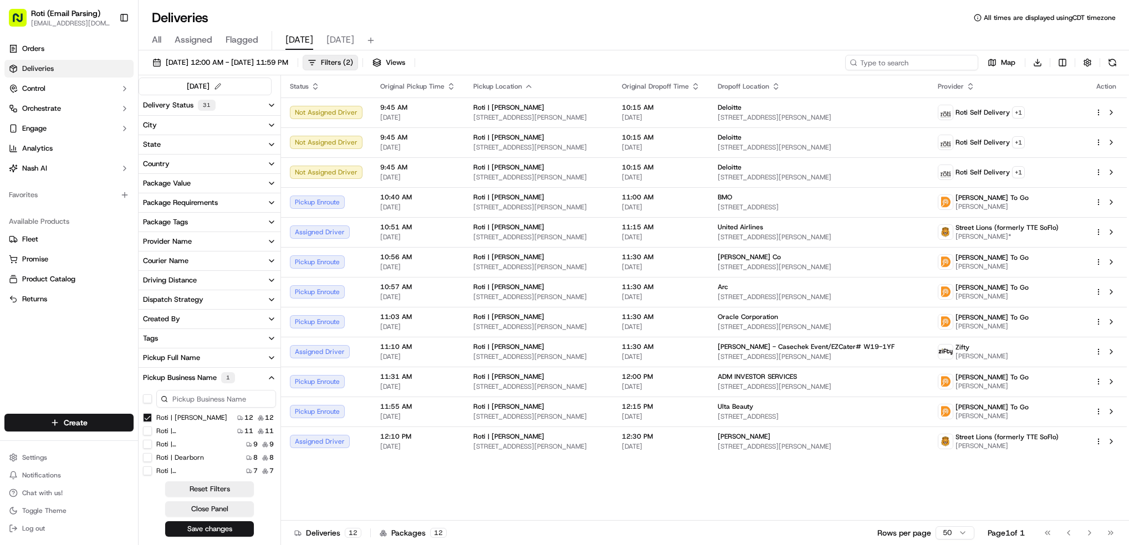
click at [931, 65] on input at bounding box center [911, 63] width 133 height 16
click at [147, 419] on Adams "Roti | [PERSON_NAME]" at bounding box center [147, 417] width 9 height 9
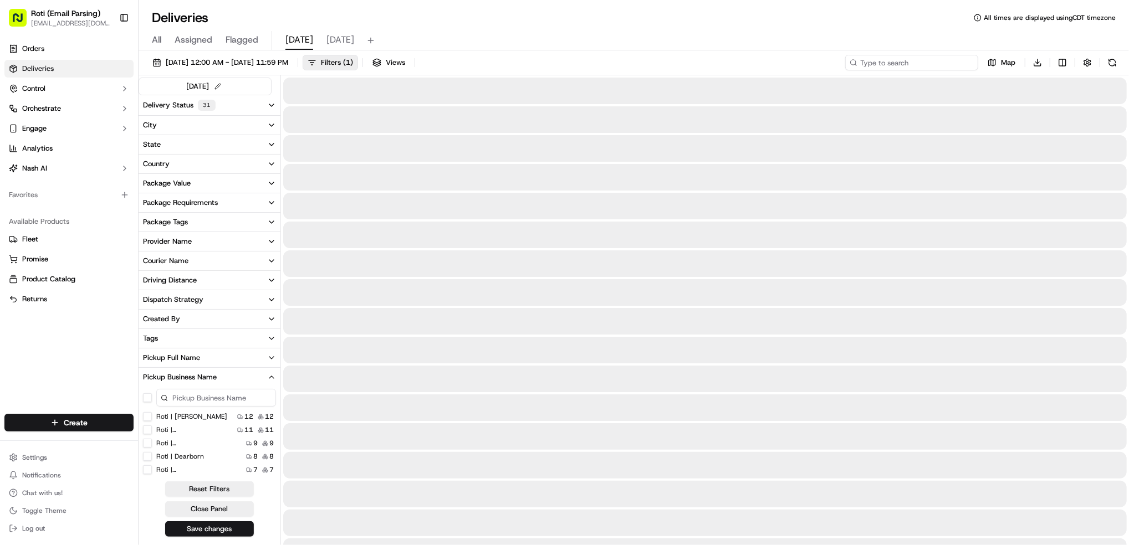
click at [932, 65] on input at bounding box center [911, 63] width 133 height 16
paste input "Morning Consult/ezcater # A98-CUX"
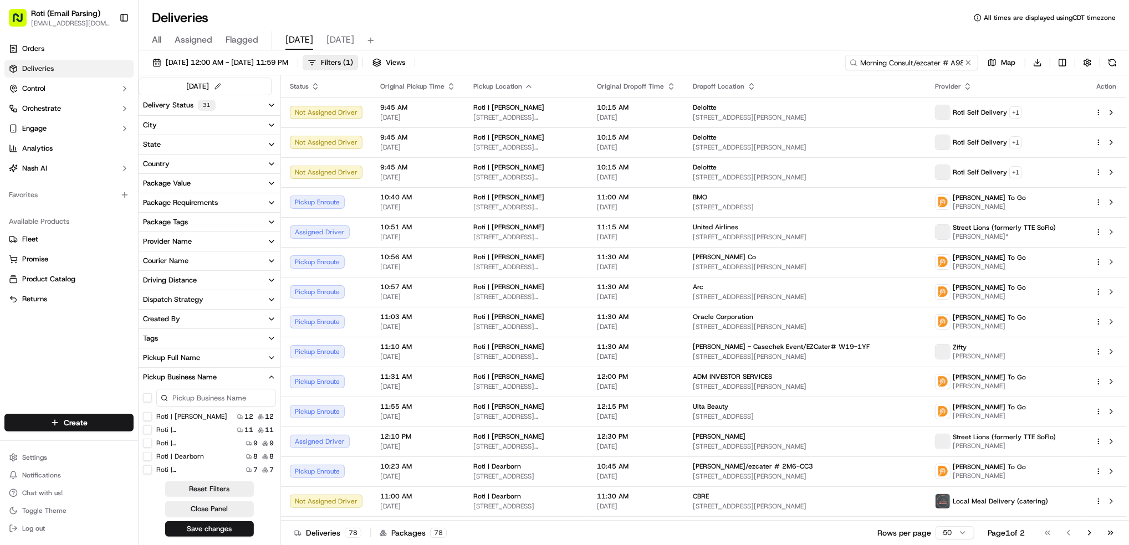
scroll to position [0, 20]
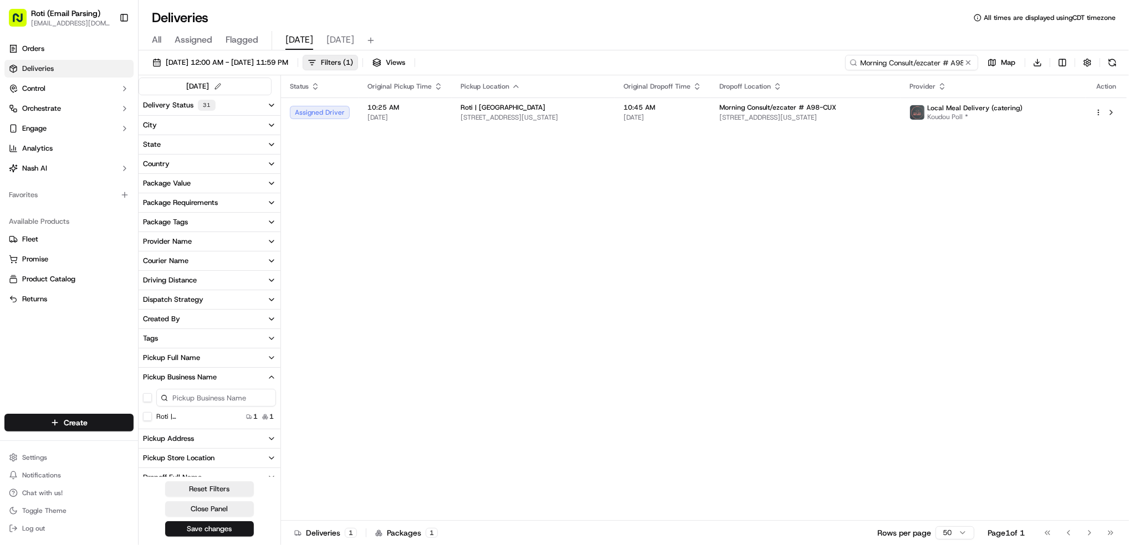
type input "Morning Consult/ezcater # A98-CUX"
click at [990, 106] on span "Local Meal Delivery (catering)" at bounding box center [974, 108] width 95 height 9
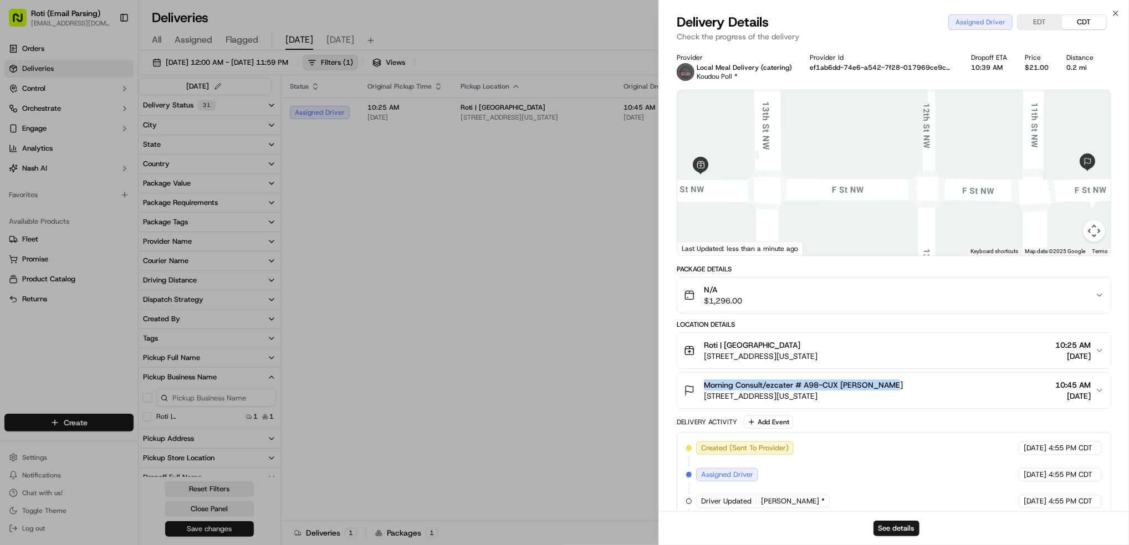
drag, startPoint x: 907, startPoint y: 382, endPoint x: 701, endPoint y: 371, distance: 206.4
click at [701, 371] on div "Location Details Roti | [GEOGRAPHIC_DATA] [STREET_ADDRESS][US_STATE] 10:25 AM […" at bounding box center [894, 364] width 434 height 89
copy span "Morning Consult/ezcater # A98-CUX [PERSON_NAME]"
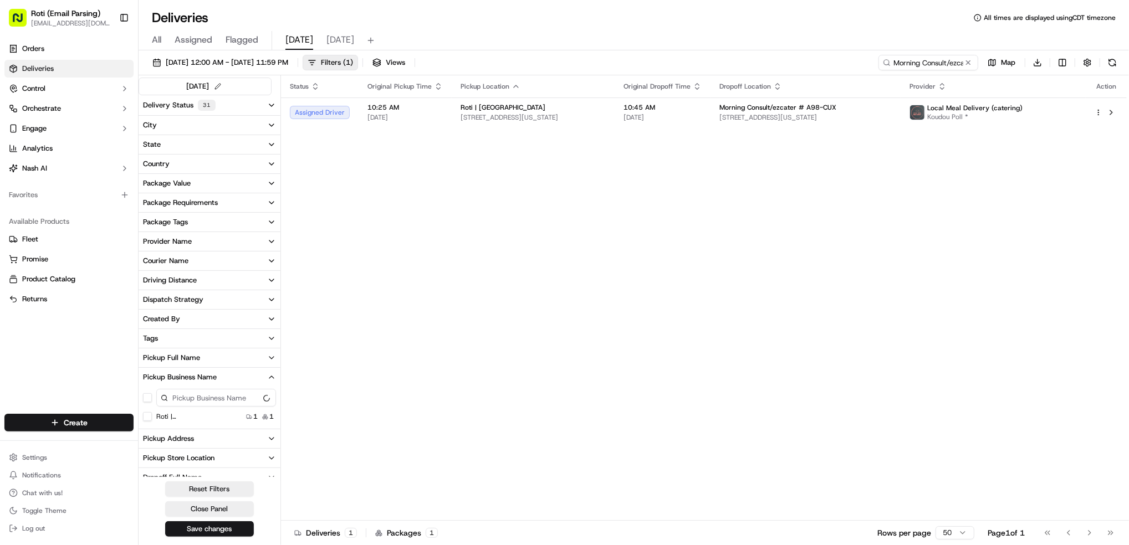
click at [340, 36] on span "[DATE]" at bounding box center [340, 39] width 28 height 13
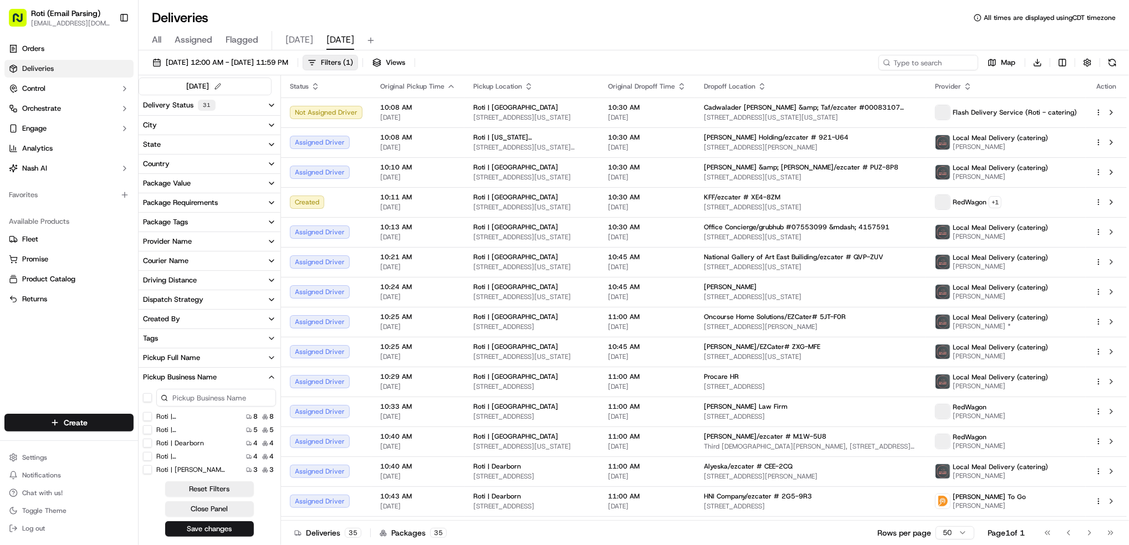
scroll to position [74, 0]
click at [146, 411] on Adams "Roti | [PERSON_NAME]" at bounding box center [147, 409] width 9 height 9
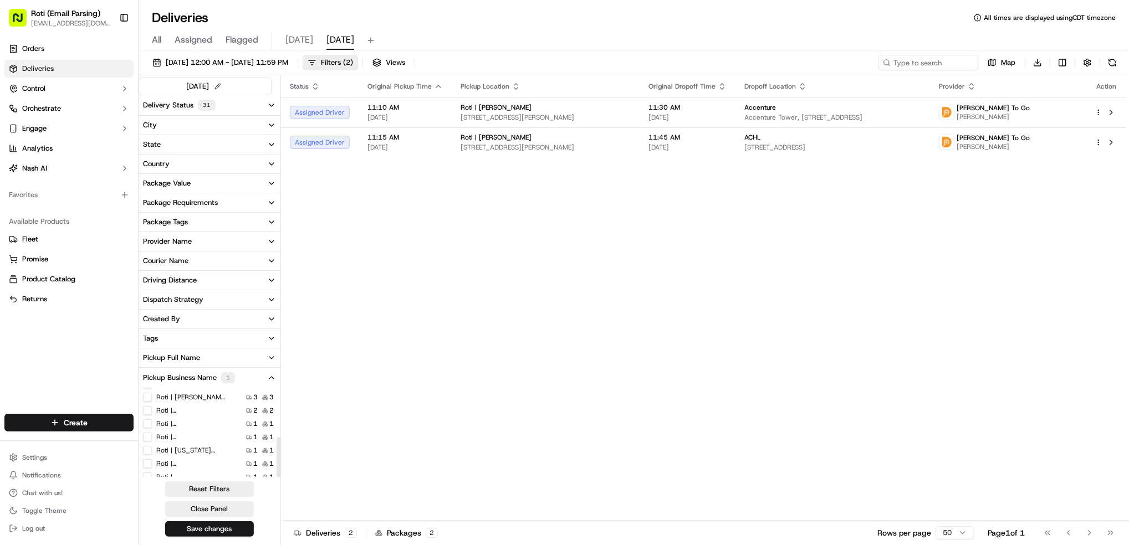
scroll to position [95, 0]
click at [215, 442] on label "Roti | [US_STATE][GEOGRAPHIC_DATA]" at bounding box center [191, 442] width 71 height 9
click at [152, 442] on Ave "Roti | [US_STATE][GEOGRAPHIC_DATA]" at bounding box center [147, 442] width 9 height 9
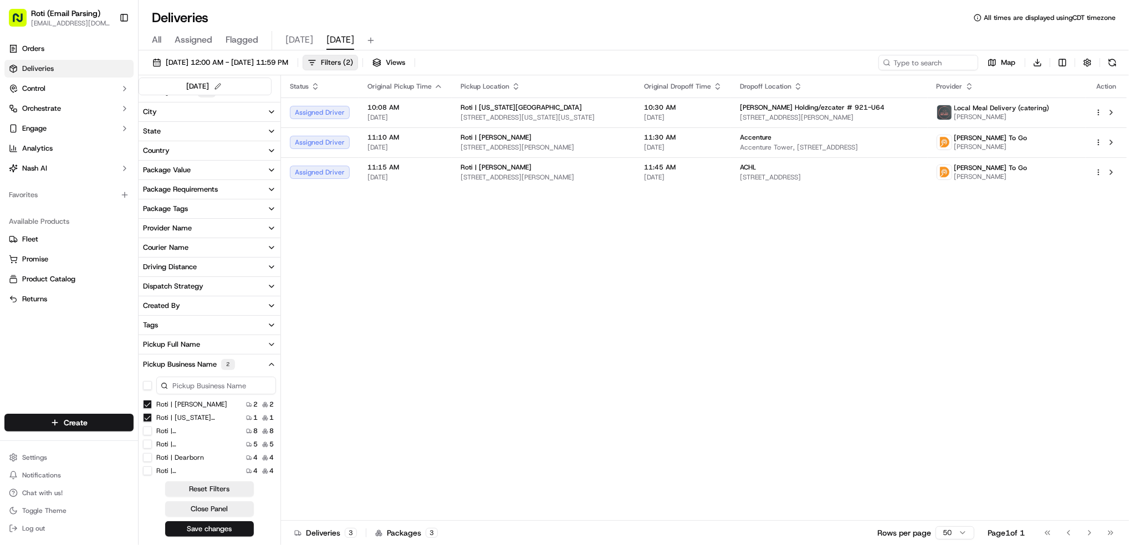
click at [147, 404] on Adams "Roti | [PERSON_NAME]" at bounding box center [147, 404] width 9 height 9
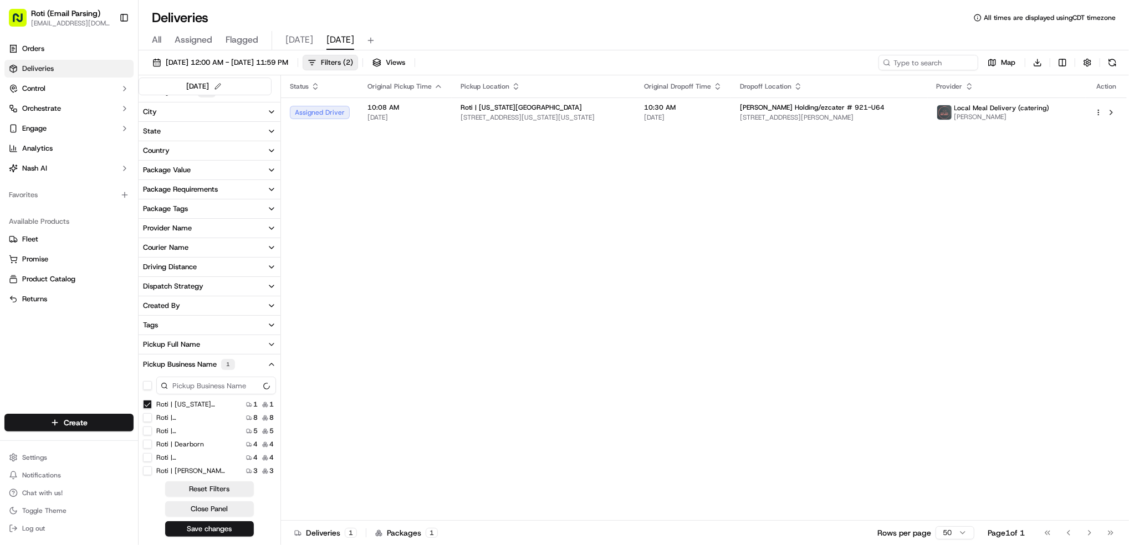
click at [196, 448] on label "Roti | Dearborn" at bounding box center [180, 444] width 48 height 9
click at [152, 448] on Dearborn "Roti | Dearborn" at bounding box center [147, 444] width 9 height 9
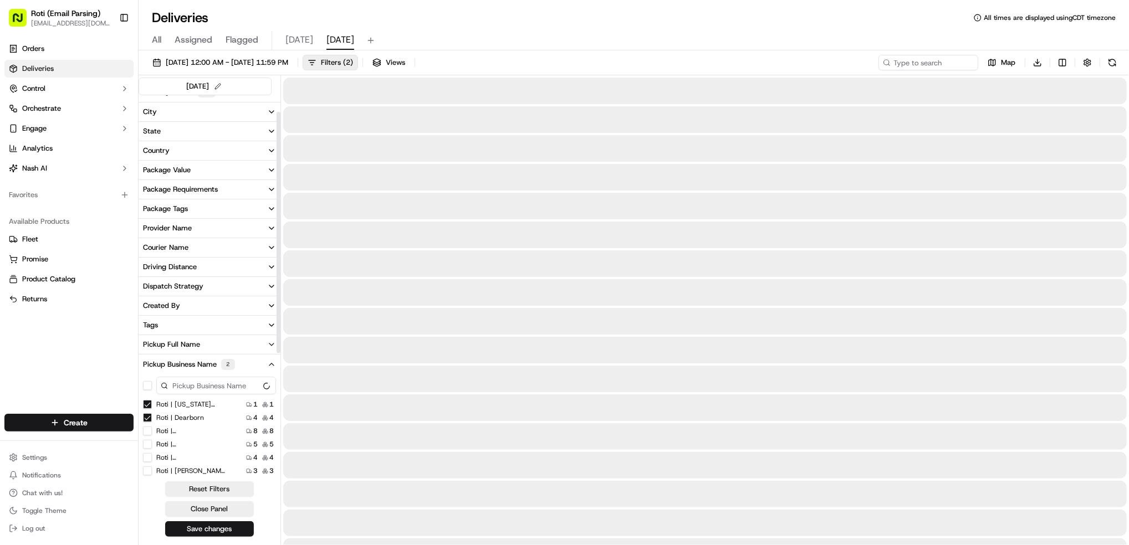
scroll to position [25, 0]
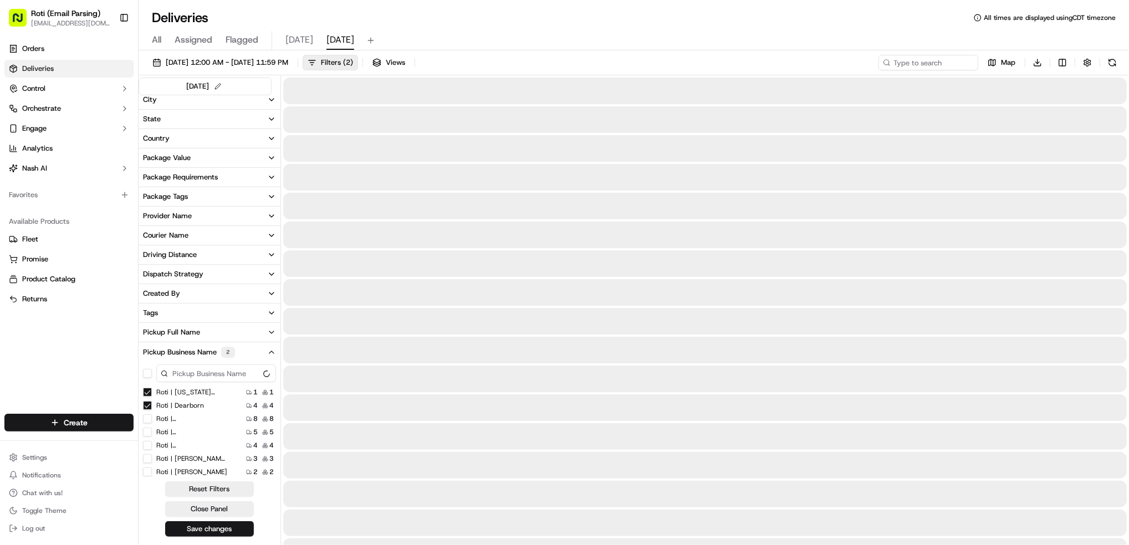
click at [147, 395] on Ave "Roti | [US_STATE][GEOGRAPHIC_DATA]" at bounding box center [147, 392] width 9 height 9
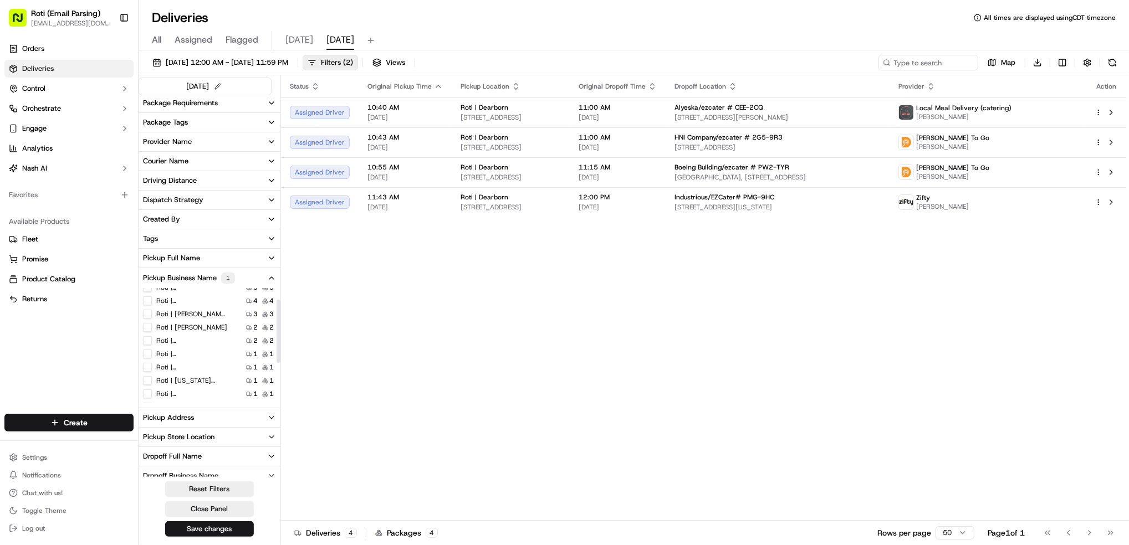
scroll to position [21, 0]
click at [176, 310] on label "Roti | [GEOGRAPHIC_DATA]" at bounding box center [191, 310] width 71 height 9
click at [152, 310] on Street "Roti | [GEOGRAPHIC_DATA]" at bounding box center [147, 310] width 9 height 9
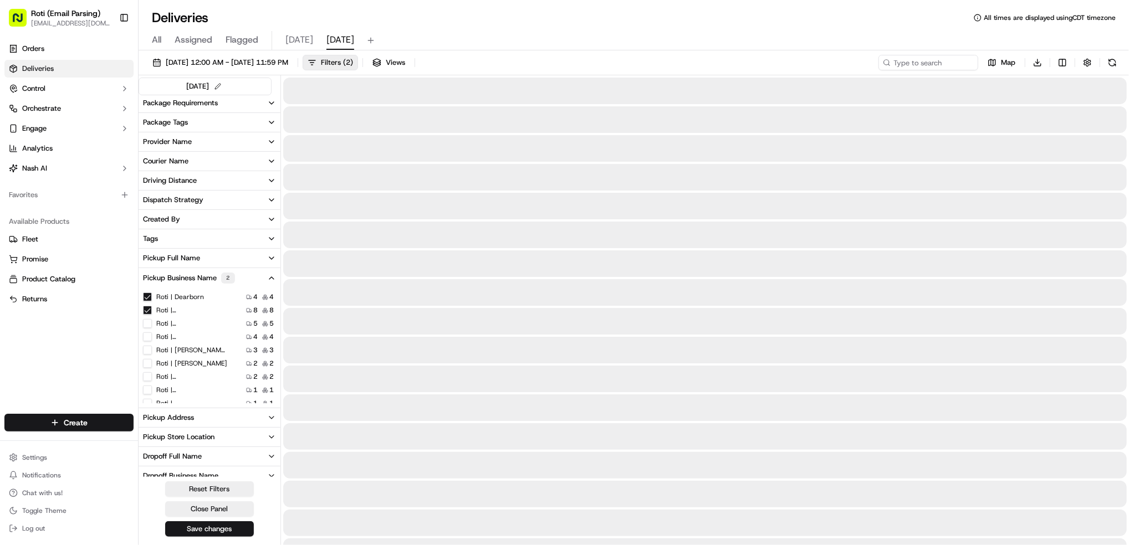
click at [144, 300] on Dearborn "Roti | Dearborn" at bounding box center [147, 297] width 9 height 9
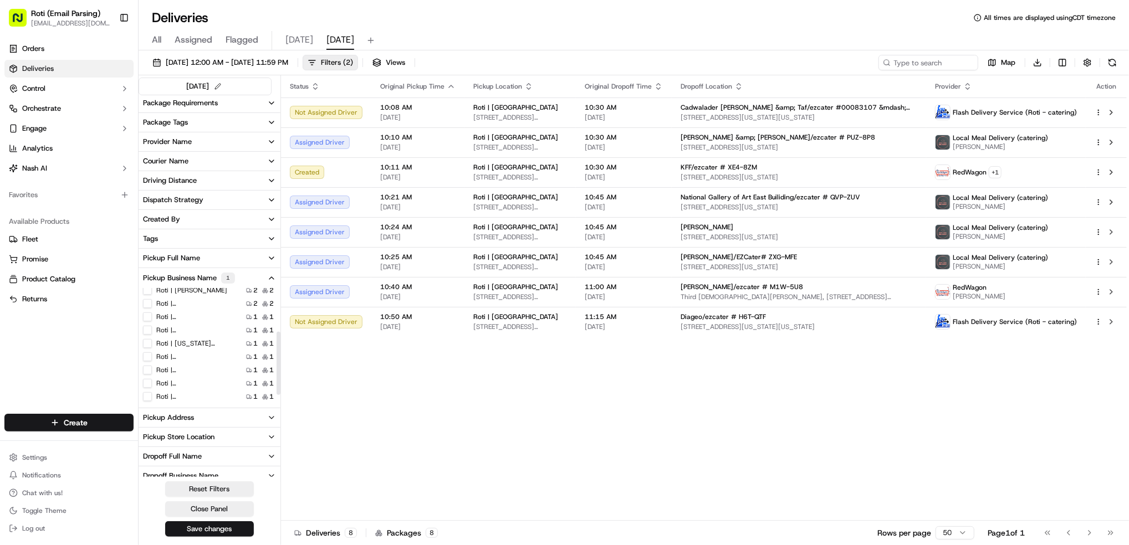
scroll to position [95, 0]
click at [148, 315] on Street "Roti | [GEOGRAPHIC_DATA]" at bounding box center [147, 316] width 9 height 9
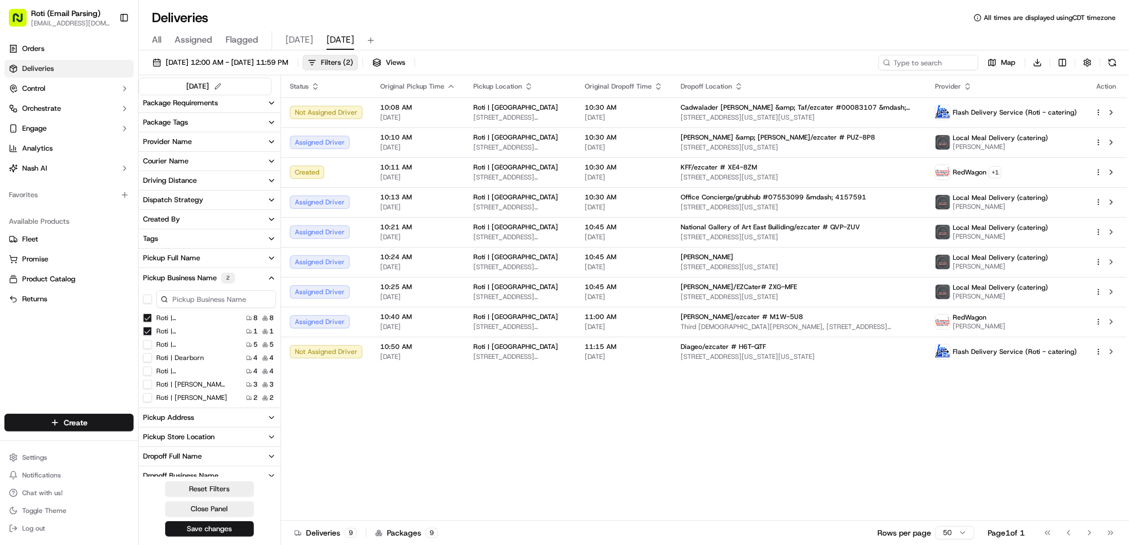
click at [148, 321] on Street "Roti | [GEOGRAPHIC_DATA]" at bounding box center [147, 318] width 9 height 9
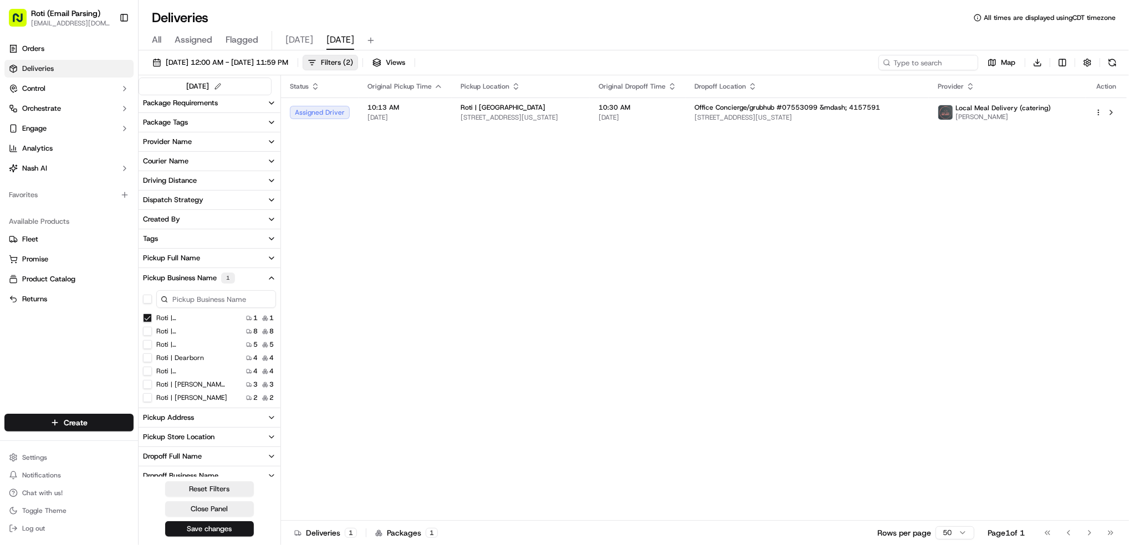
scroll to position [74, 0]
click at [196, 351] on label "Roti | [GEOGRAPHIC_DATA]" at bounding box center [191, 350] width 71 height 9
click at [152, 351] on Brook "Roti | [GEOGRAPHIC_DATA]" at bounding box center [147, 350] width 9 height 9
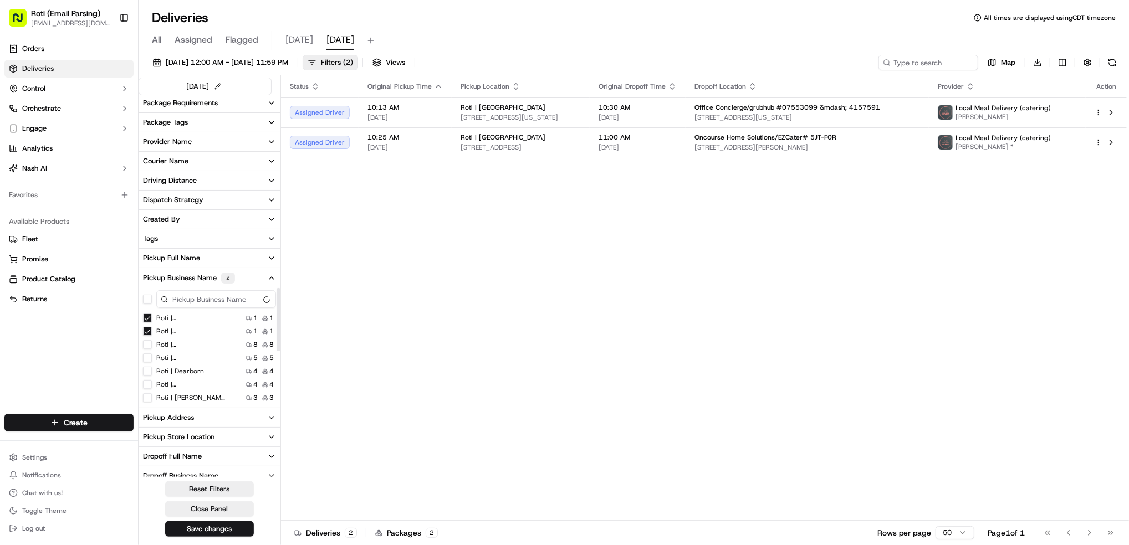
click at [149, 320] on Street "Roti | [GEOGRAPHIC_DATA]" at bounding box center [147, 318] width 9 height 9
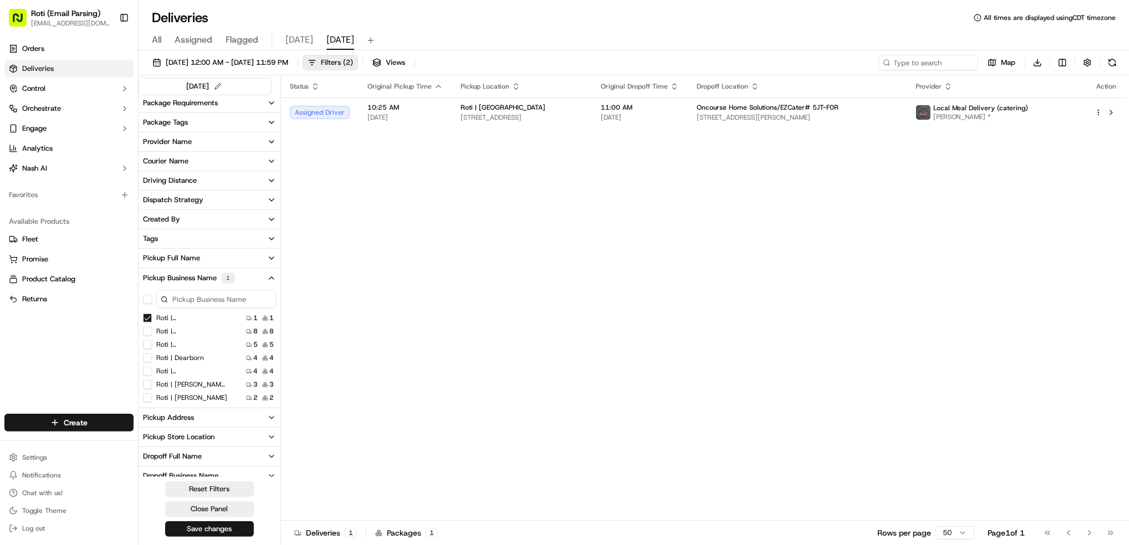
scroll to position [74, 0]
click at [208, 378] on label "Roti | [GEOGRAPHIC_DATA]" at bounding box center [191, 377] width 71 height 9
click at [152, 378] on Schaumburg "Roti | [GEOGRAPHIC_DATA]" at bounding box center [147, 377] width 9 height 9
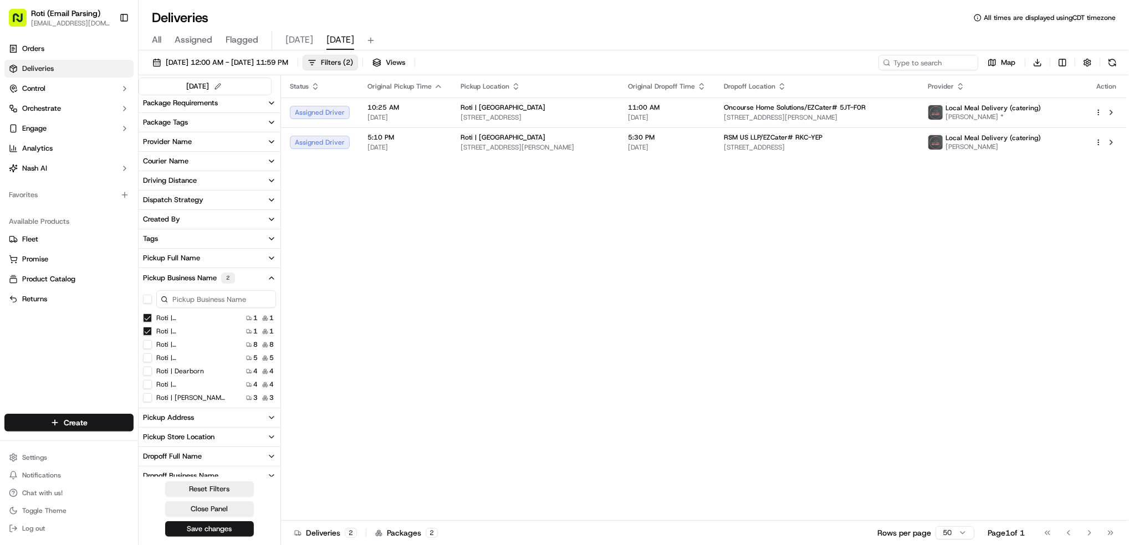
click at [148, 321] on Brook "Roti | [GEOGRAPHIC_DATA]" at bounding box center [147, 318] width 9 height 9
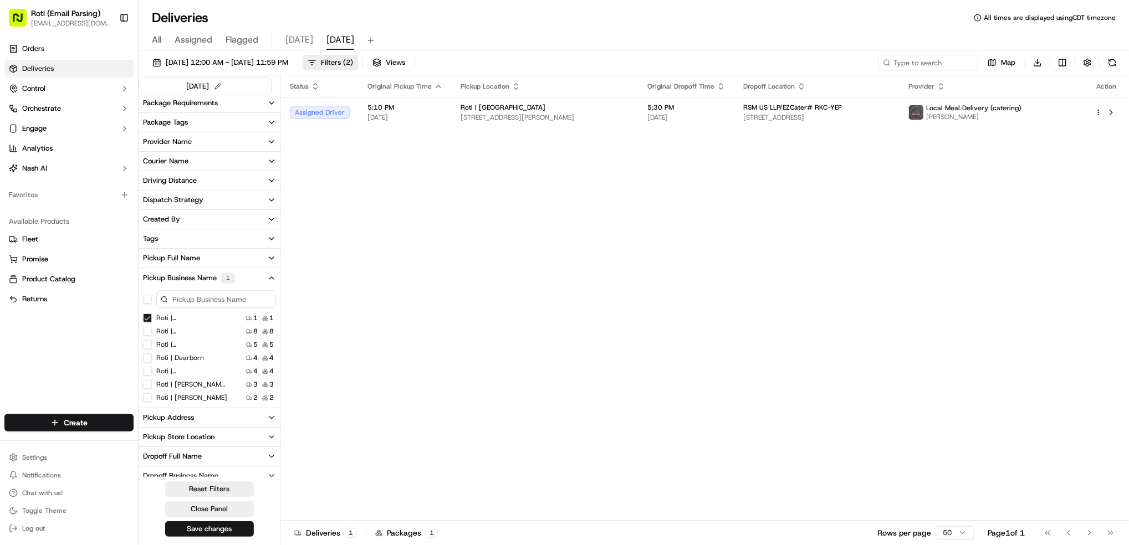
scroll to position [74, 0]
click at [150, 340] on Michigan "Roti | [GEOGRAPHIC_DATA] and [US_STATE]" at bounding box center [147, 337] width 9 height 9
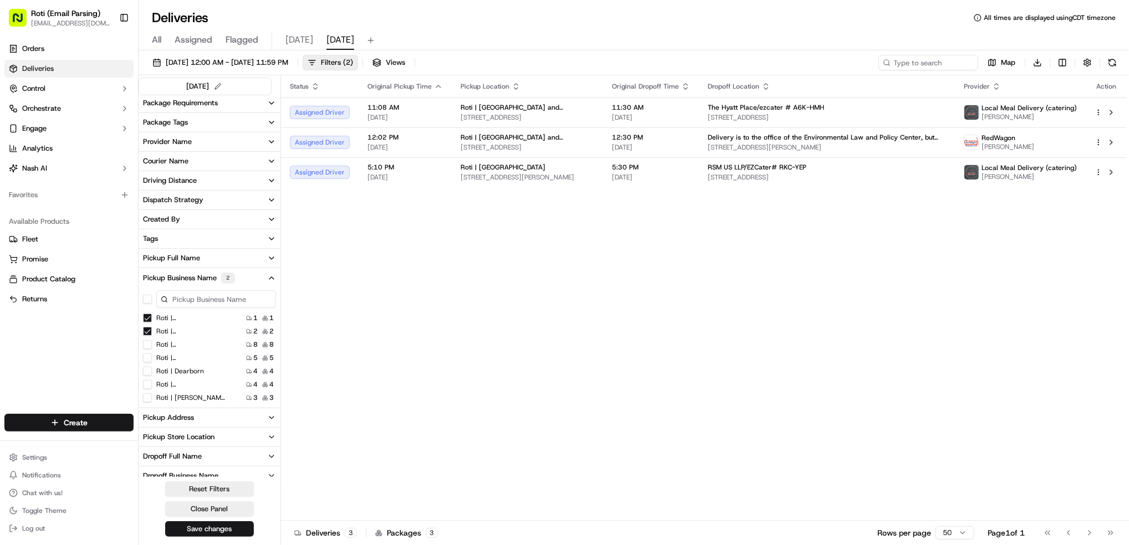
click at [147, 319] on Schaumburg "Roti | [GEOGRAPHIC_DATA]" at bounding box center [147, 318] width 9 height 9
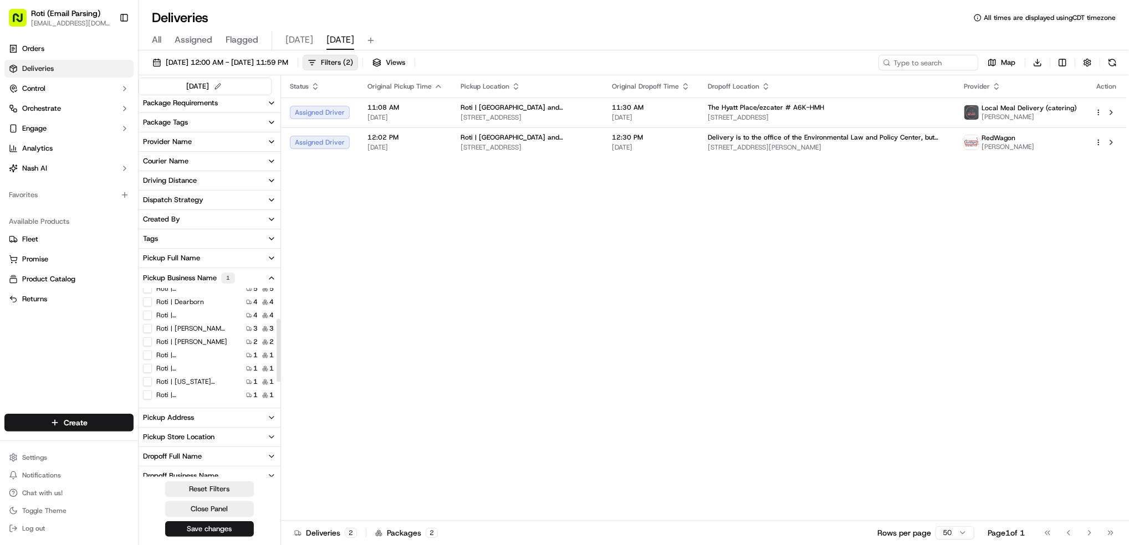
scroll to position [21, 0]
click at [202, 324] on label "Roti | [GEOGRAPHIC_DATA]" at bounding box center [191, 323] width 71 height 9
click at [152, 324] on Park "Roti | [GEOGRAPHIC_DATA]" at bounding box center [147, 323] width 9 height 9
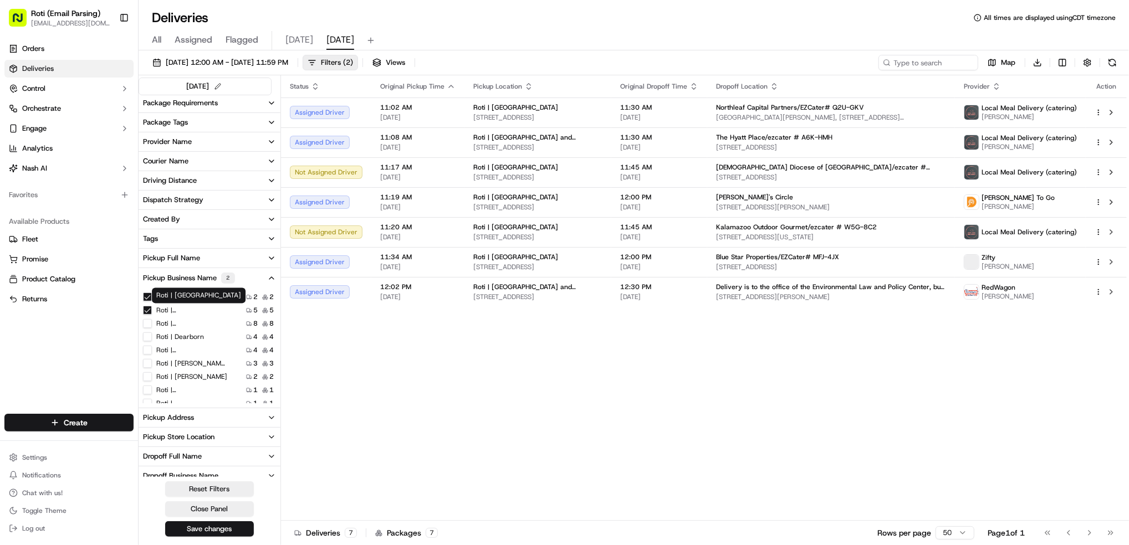
click at [146, 295] on Michigan "Roti | [GEOGRAPHIC_DATA] and [US_STATE]" at bounding box center [147, 297] width 9 height 9
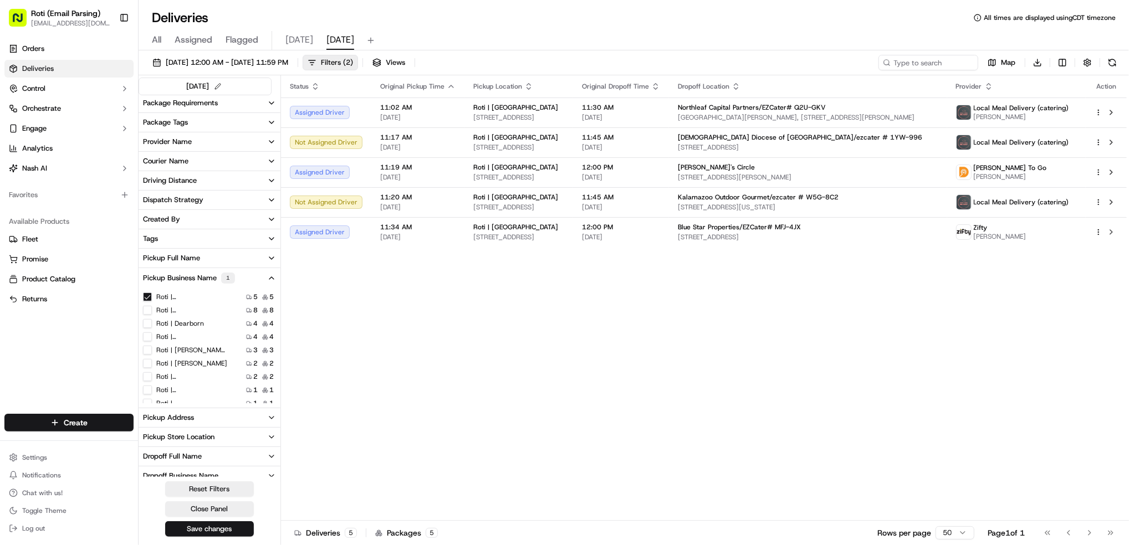
click at [145, 295] on Park "Roti | [GEOGRAPHIC_DATA]" at bounding box center [147, 297] width 9 height 9
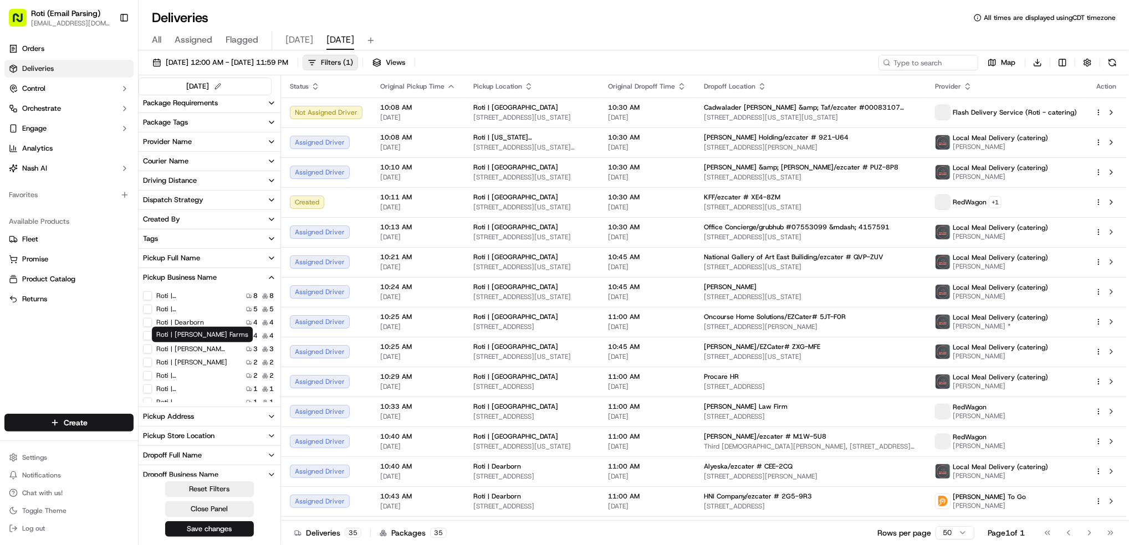
click at [146, 337] on Center "Roti | [GEOGRAPHIC_DATA]" at bounding box center [147, 335] width 9 height 9
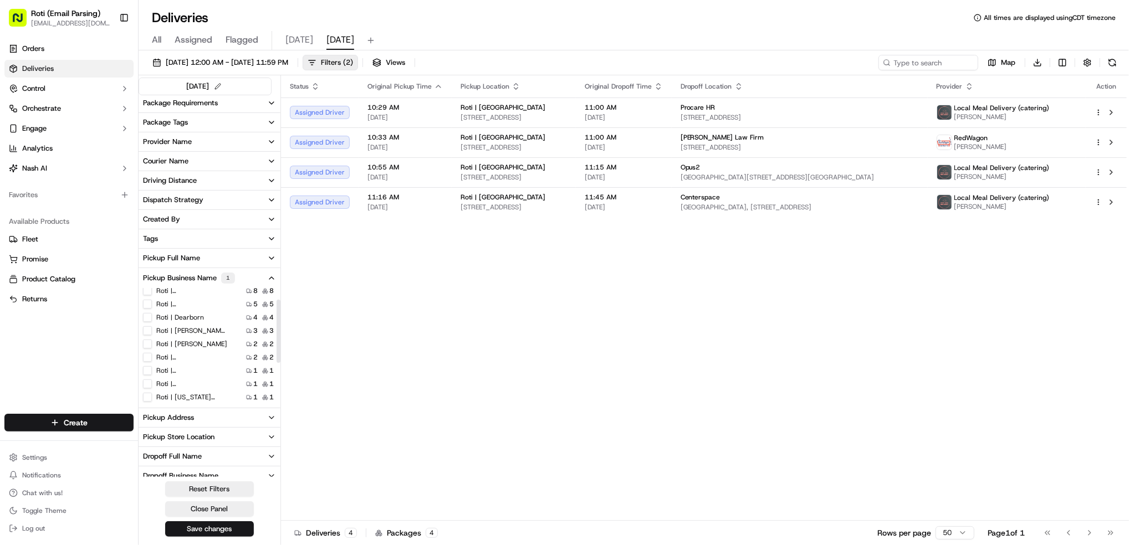
scroll to position [21, 0]
click at [201, 352] on label "Roti | [PERSON_NAME] Farms" at bounding box center [191, 350] width 71 height 9
click at [152, 352] on Farms "Roti | [PERSON_NAME] Farms" at bounding box center [147, 350] width 9 height 9
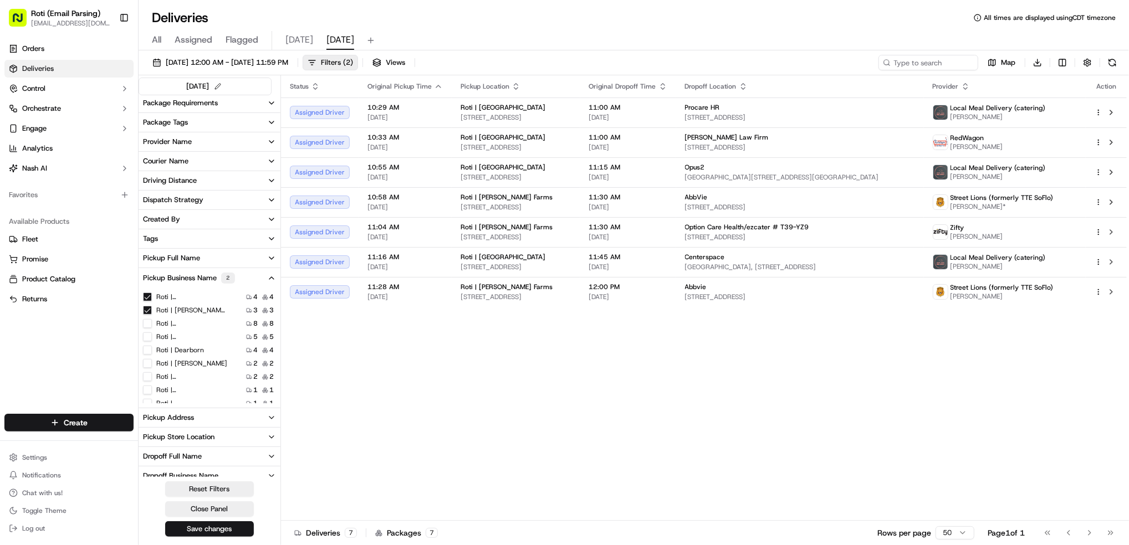
click at [145, 296] on Center "Roti | [GEOGRAPHIC_DATA]" at bounding box center [147, 297] width 9 height 9
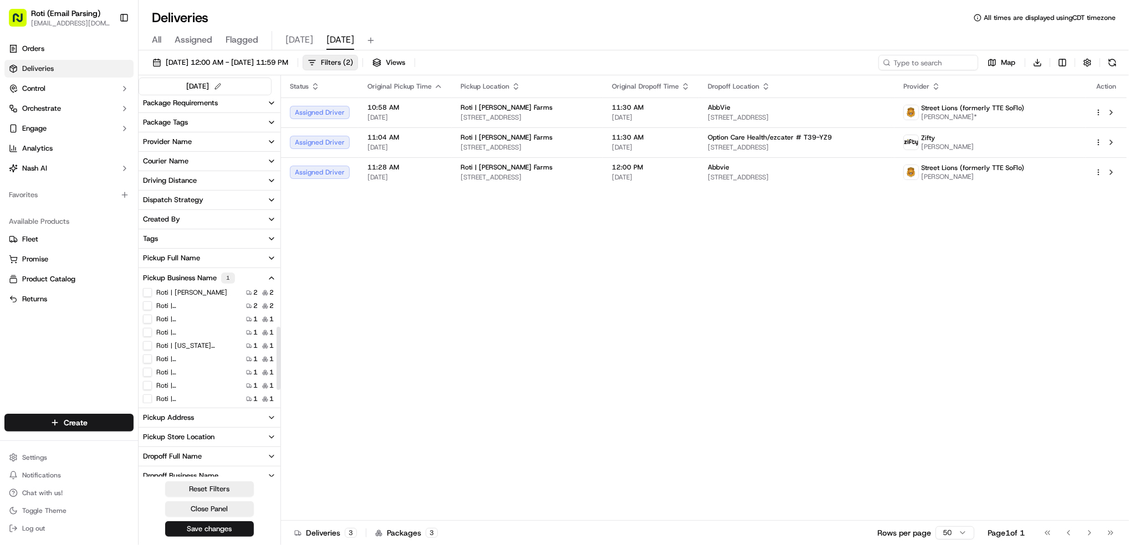
scroll to position [95, 0]
click at [212, 386] on label "Roti | [GEOGRAPHIC_DATA]" at bounding box center [191, 382] width 71 height 9
click at [152, 386] on MN "Roti | [GEOGRAPHIC_DATA]" at bounding box center [147, 382] width 9 height 9
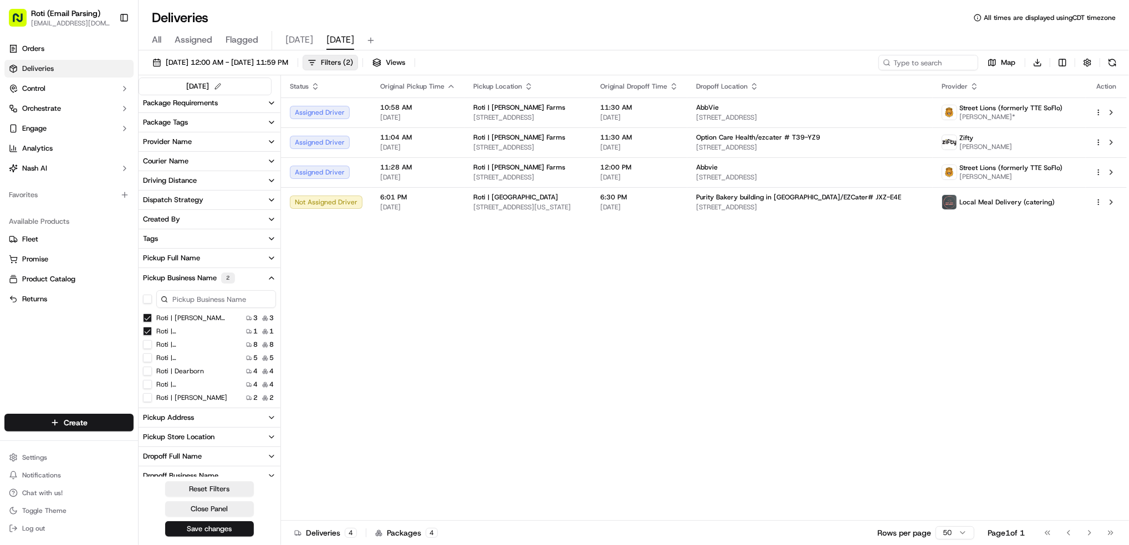
click at [148, 319] on Farms "Roti | [PERSON_NAME] Farms" at bounding box center [147, 318] width 9 height 9
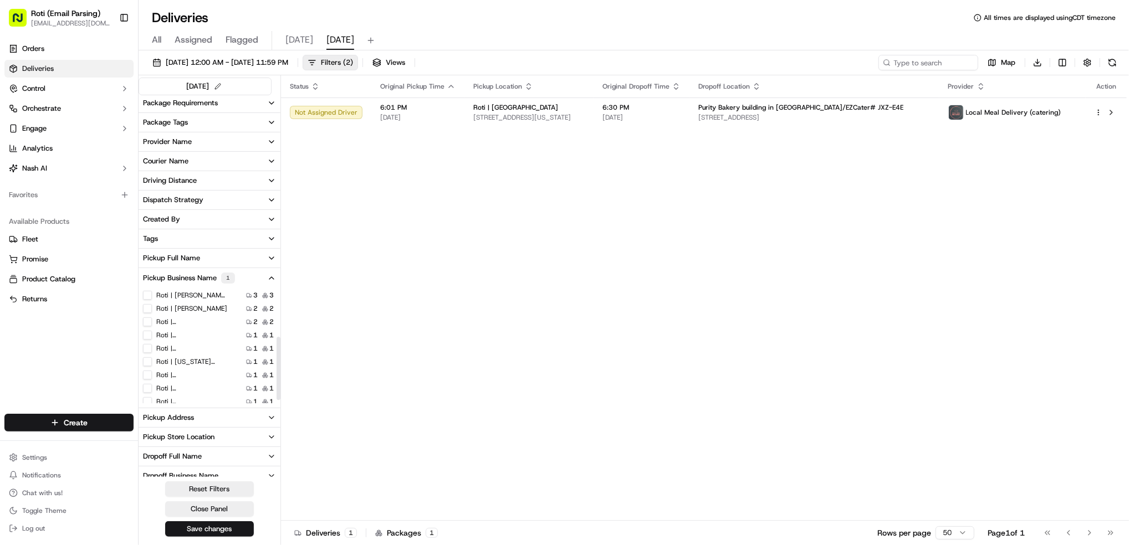
scroll to position [95, 0]
click at [197, 395] on label "Roti | [GEOGRAPHIC_DATA]" at bounding box center [191, 396] width 71 height 9
click at [152, 395] on Loop "Roti | [GEOGRAPHIC_DATA]" at bounding box center [147, 396] width 9 height 9
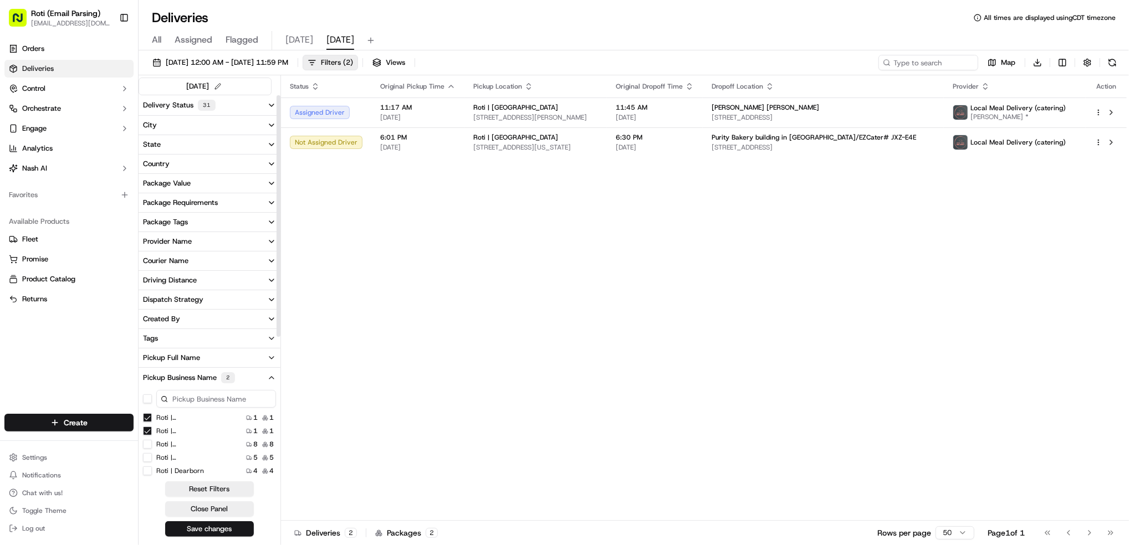
click at [147, 416] on MN "Roti | [GEOGRAPHIC_DATA]" at bounding box center [147, 417] width 9 height 9
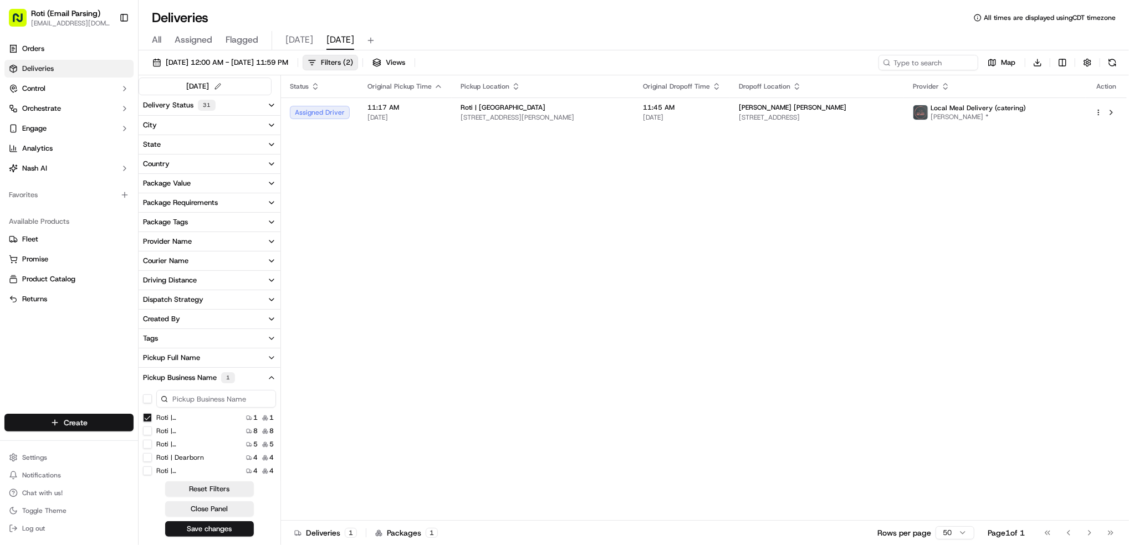
click at [104, 421] on html "Roti (Email Parsing) [EMAIL_ADDRESS][DOMAIN_NAME] Toggle Sidebar Orders Deliver…" at bounding box center [564, 272] width 1129 height 545
click at [167, 439] on link "Delivery" at bounding box center [201, 444] width 124 height 20
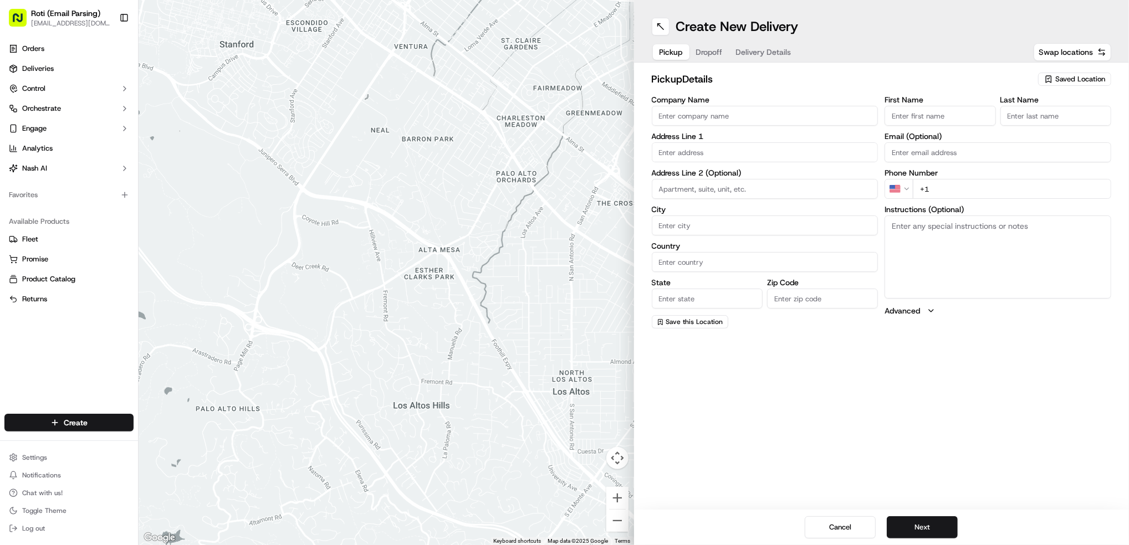
click at [1066, 79] on span "Saved Location" at bounding box center [1080, 79] width 50 height 10
type input "[PERSON_NAME]"
click at [1052, 122] on span "Roti | [GEOGRAPHIC_DATA]" at bounding box center [1055, 121] width 136 height 10
type input "Roti | [GEOGRAPHIC_DATA]"
type input "[STREET_ADDRESS][PERSON_NAME]"
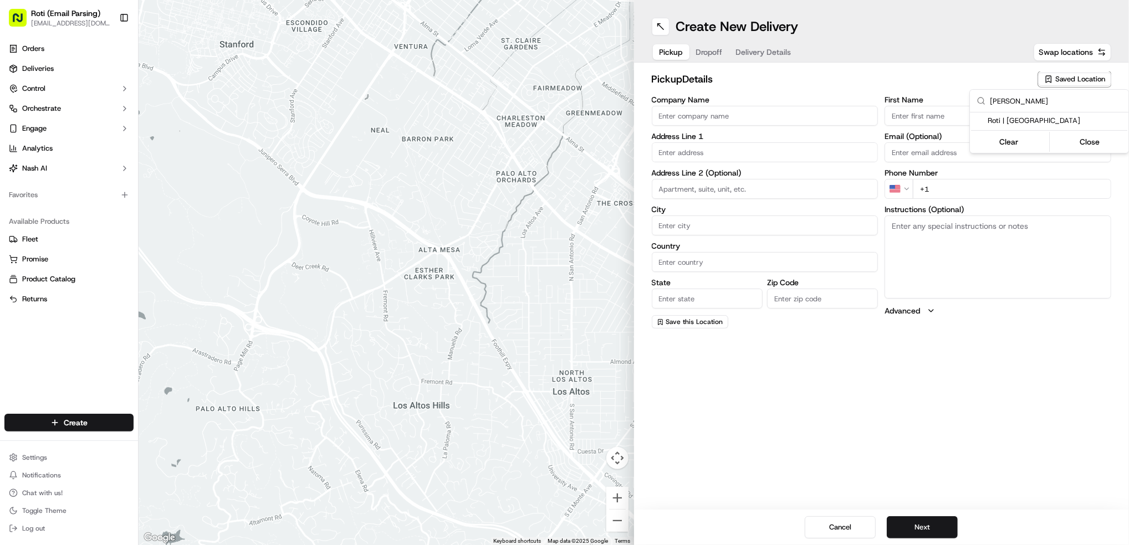
type input "[GEOGRAPHIC_DATA]"
type input "US"
type input "IL"
type input "60607"
type input "Manager"
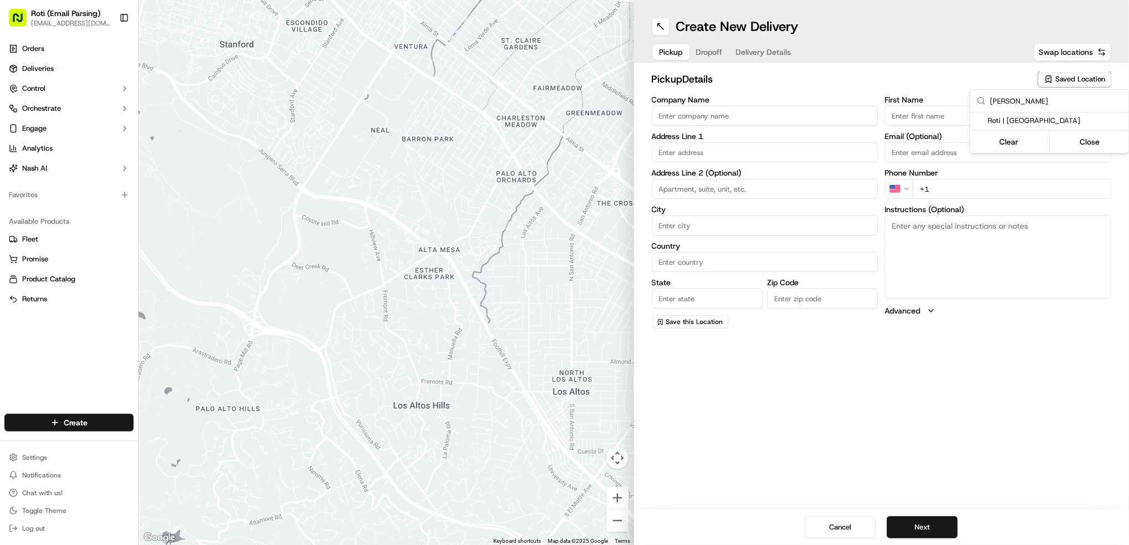
type input "Manager"
type input "[PHONE_NUMBER]"
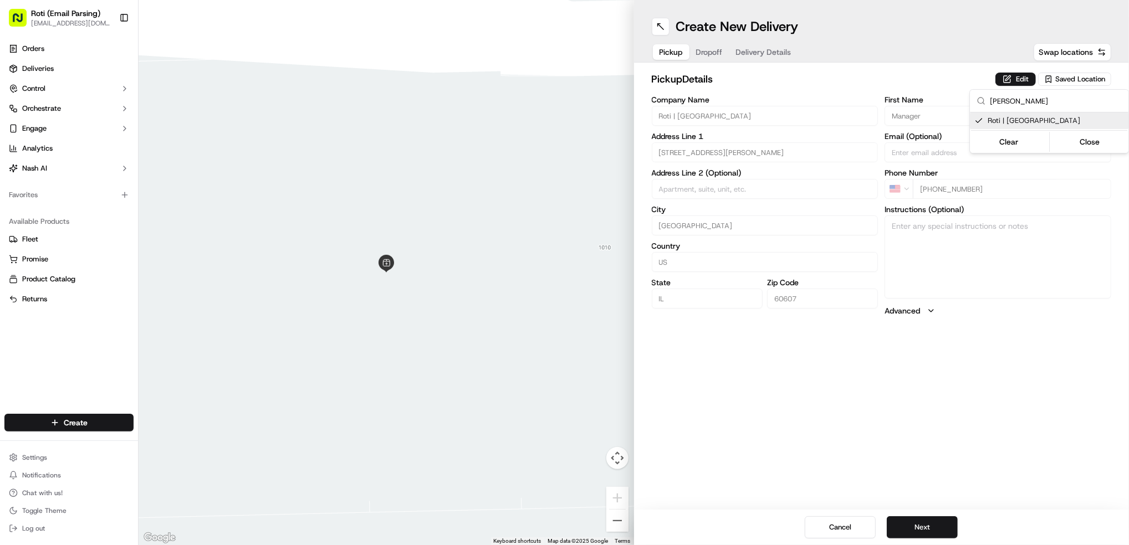
click at [928, 525] on html "Roti (Email Parsing) [EMAIL_ADDRESS][DOMAIN_NAME] Toggle Sidebar Orders Deliver…" at bounding box center [564, 272] width 1129 height 545
click at [928, 525] on button "Next" at bounding box center [922, 527] width 71 height 22
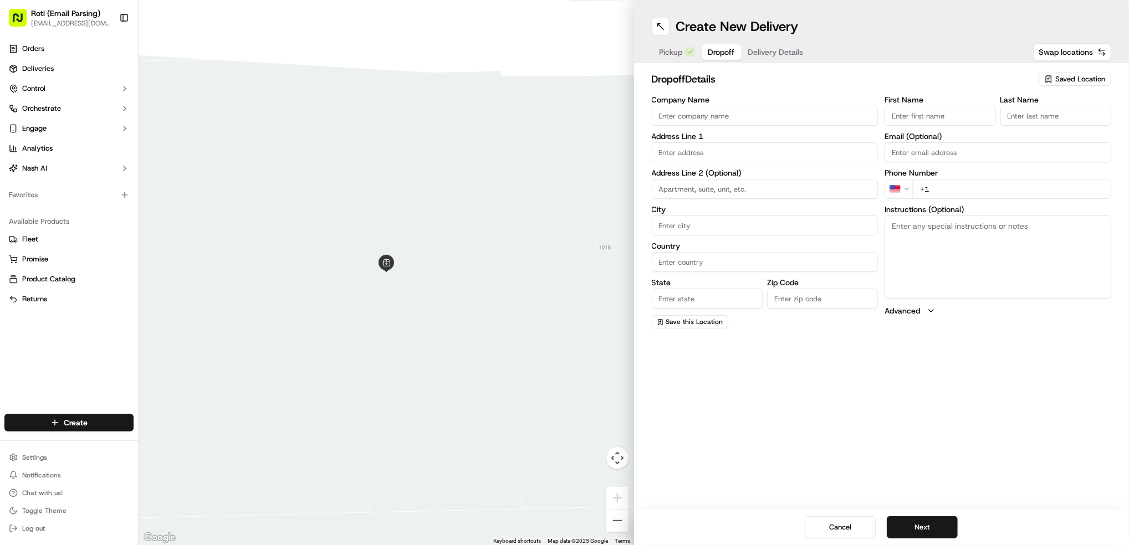
click at [719, 113] on input "Company Name" at bounding box center [765, 116] width 227 height 20
paste input "[GEOGRAPHIC_DATA][US_STATE], [GEOGRAPHIC_DATA]"
type input "[GEOGRAPHIC_DATA][US_STATE], [GEOGRAPHIC_DATA]"
click at [933, 117] on input "First Name" at bounding box center [939, 116] width 111 height 20
paste input "[PERSON_NAME]"
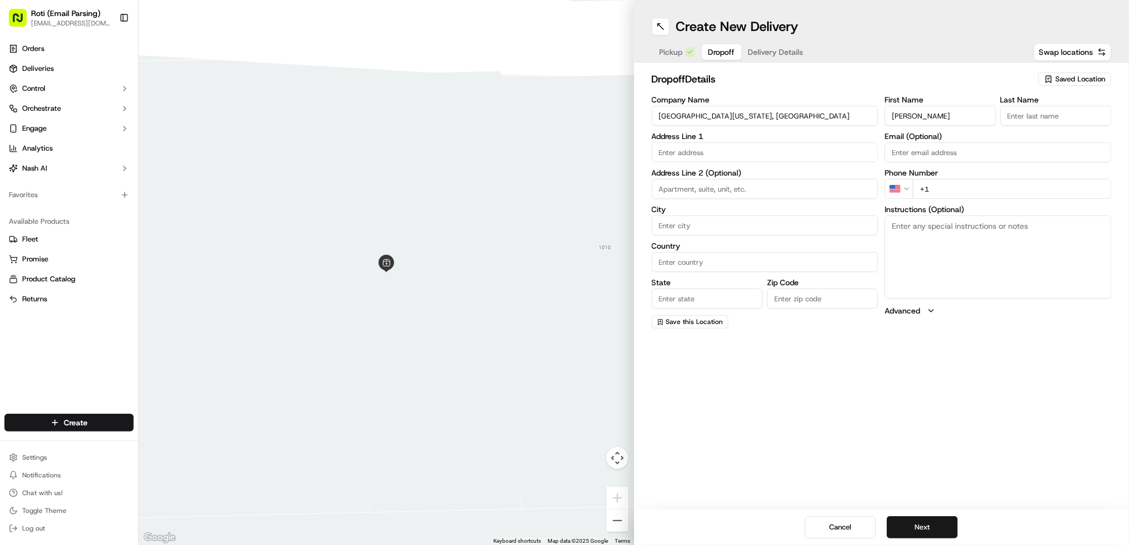
type input "[PERSON_NAME]"
click at [1038, 112] on input "Last Name" at bounding box center [1055, 116] width 111 height 20
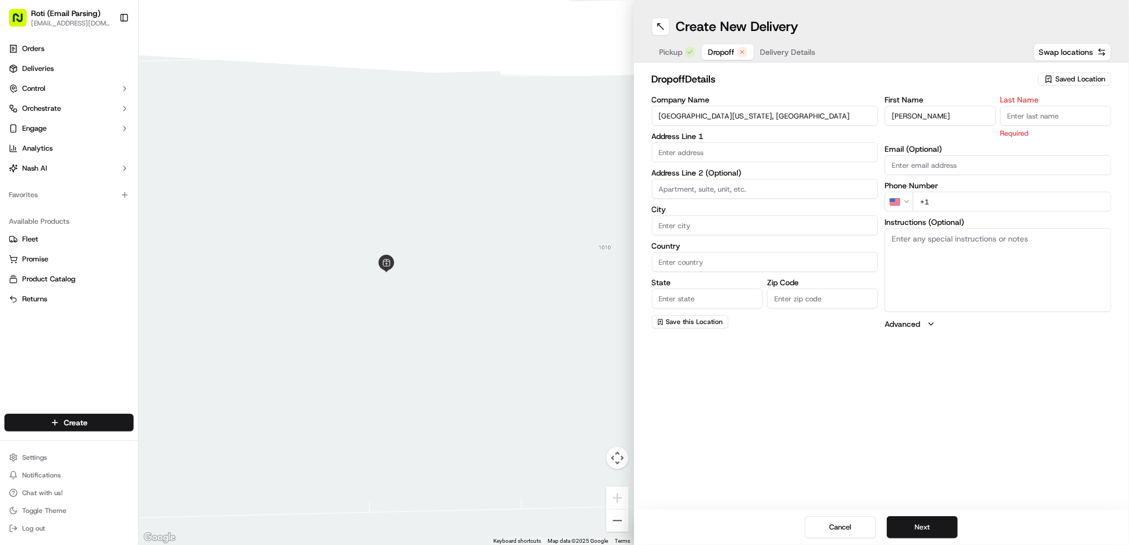
paste input "[PERSON_NAME]"
type input "[PERSON_NAME]"
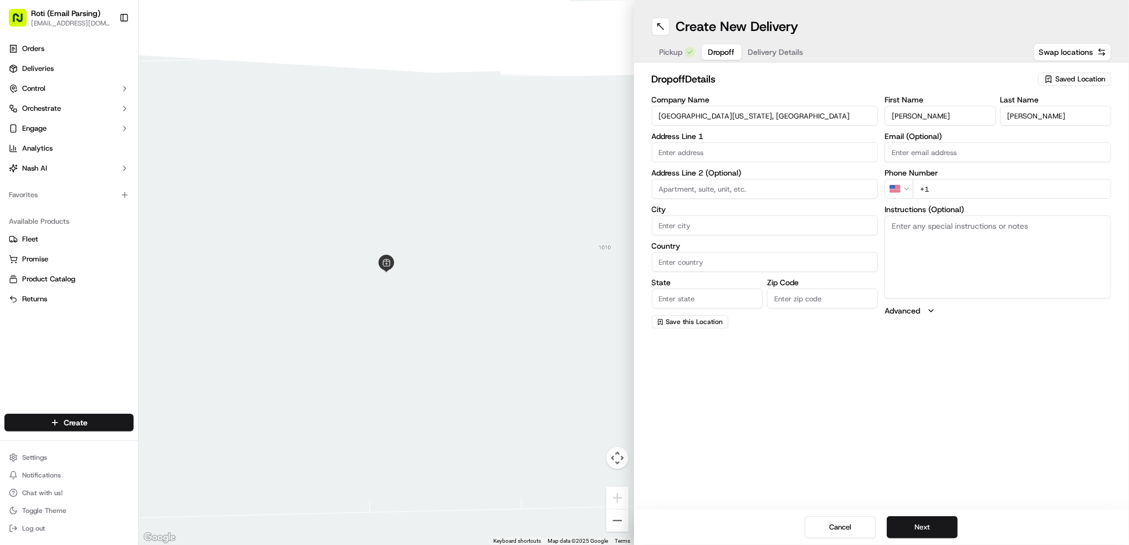
drag, startPoint x: 929, startPoint y: 112, endPoint x: 913, endPoint y: 112, distance: 16.1
click at [913, 112] on input "[PERSON_NAME]" at bounding box center [939, 116] width 111 height 20
type input "[PERSON_NAME]"
drag, startPoint x: 1030, startPoint y: 115, endPoint x: 848, endPoint y: 103, distance: 182.2
click at [893, 109] on div "First Name [PERSON_NAME] Last Name [PERSON_NAME]" at bounding box center [997, 111] width 227 height 30
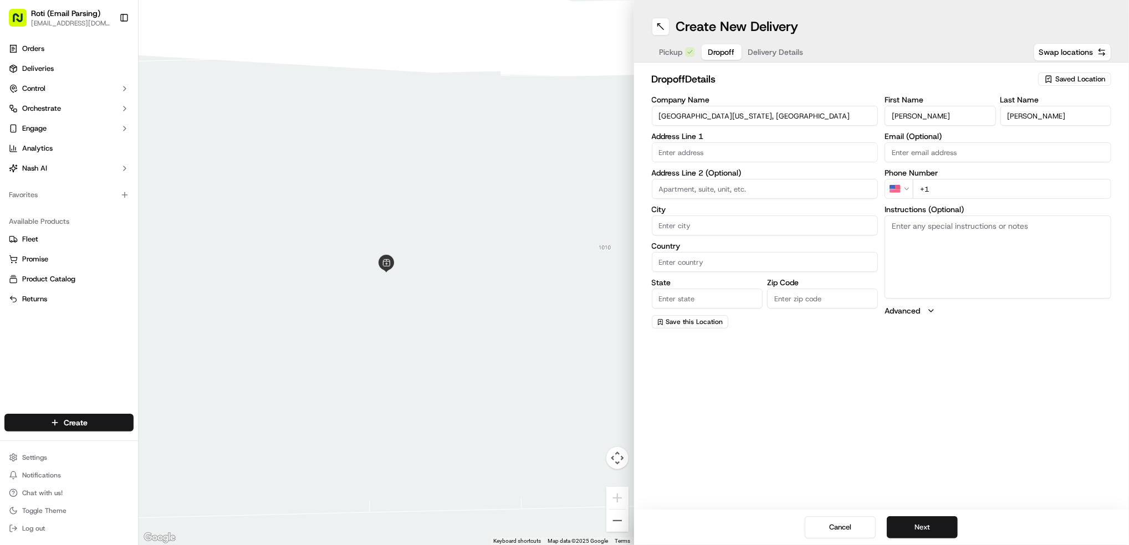
type input "[PERSON_NAME]"
click at [963, 186] on input "+1" at bounding box center [1012, 189] width 198 height 20
paste input "[PHONE_NUMBER]"
type input "[PHONE_NUMBER]"
click at [1007, 235] on textarea "Instructions (Optional)" at bounding box center [997, 257] width 227 height 83
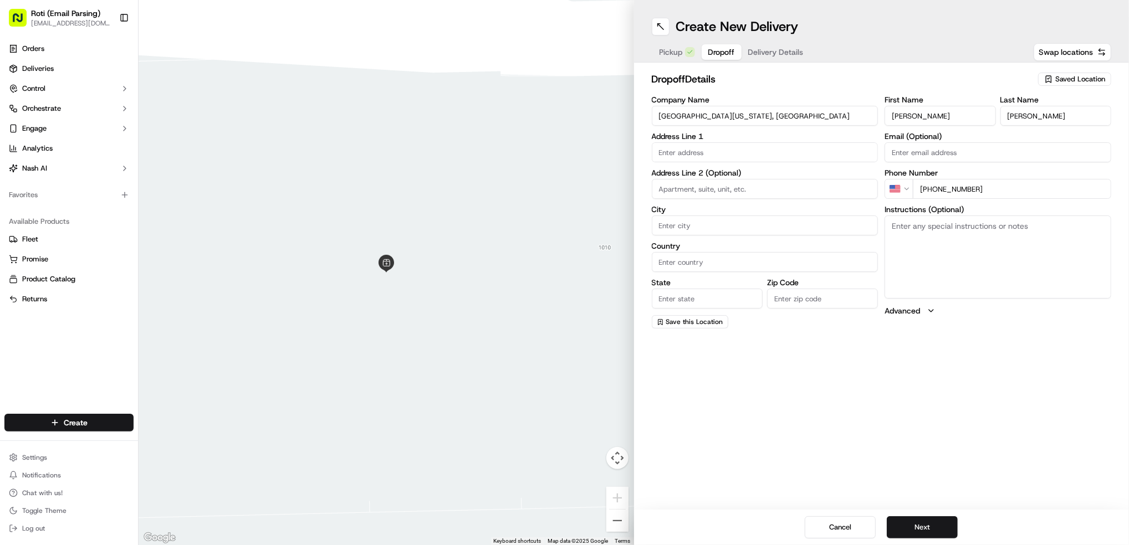
paste textarea "Meet delivery person in lobby. Call on arrival [PHONE_NUMBER]"
type textarea "Meet delivery person in lobby. Call on arrival [PHONE_NUMBER]"
click at [672, 147] on input "text" at bounding box center [765, 152] width 227 height 20
paste input "[STREET_ADDRESS]"
click at [770, 181] on div "[STREET_ADDRESS]" at bounding box center [764, 176] width 221 height 17
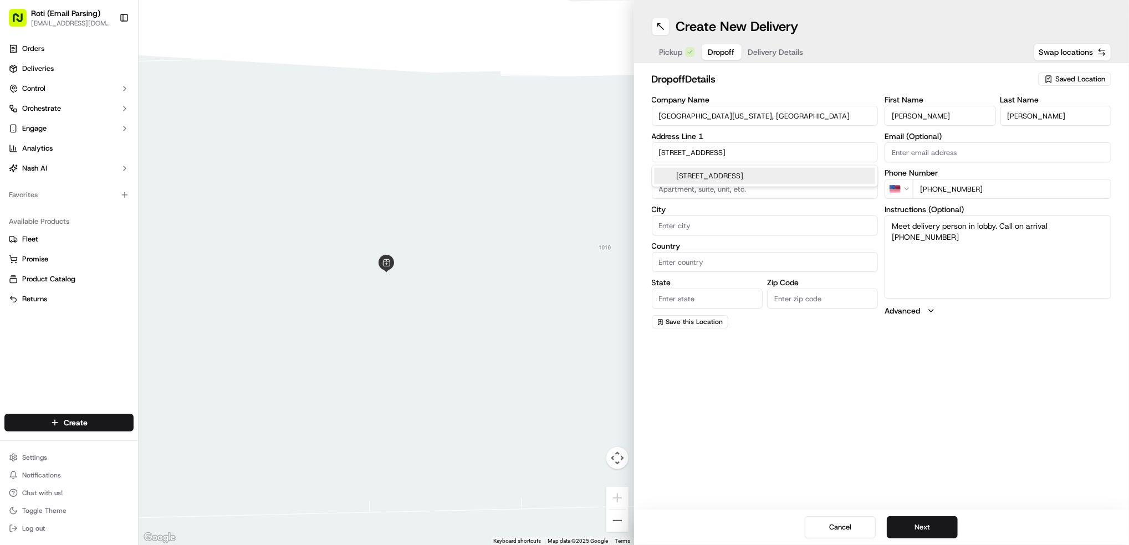
type input "[STREET_ADDRESS]"
type input "[GEOGRAPHIC_DATA]"
type input "IL"
type input "60612"
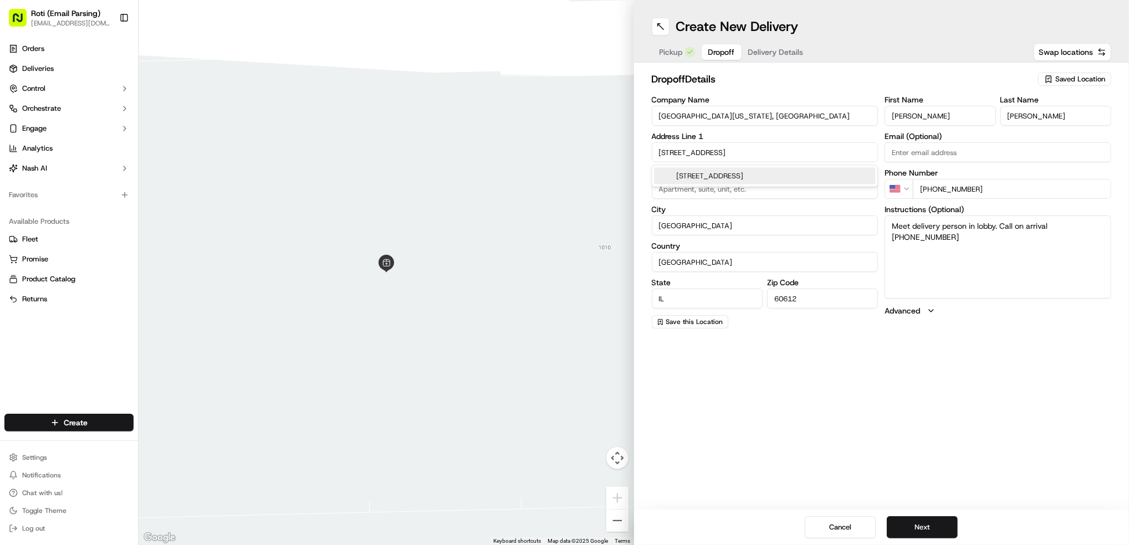
type input "[STREET_ADDRESS]"
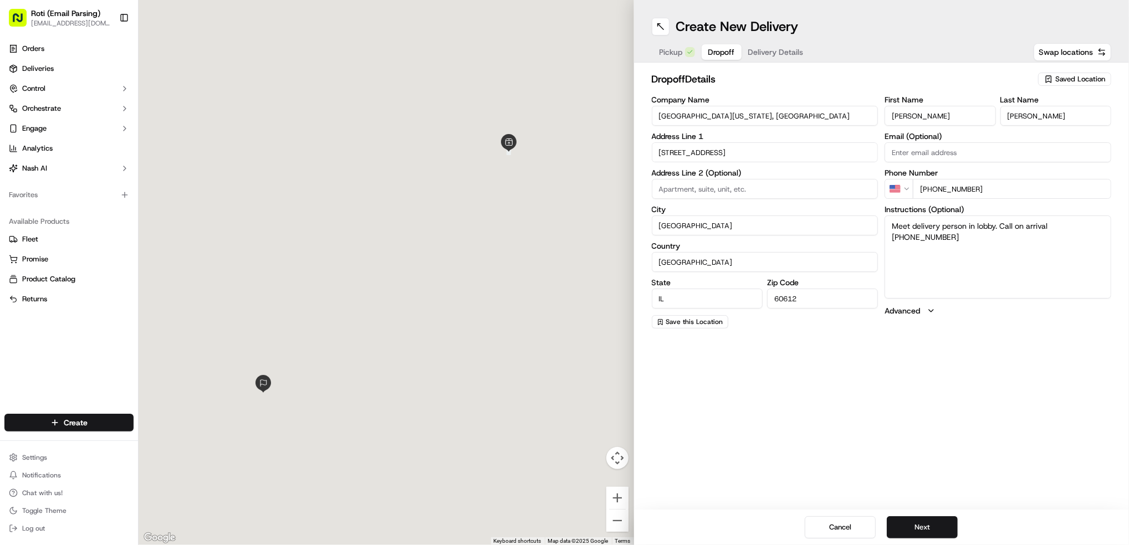
click at [770, 181] on input at bounding box center [765, 189] width 227 height 20
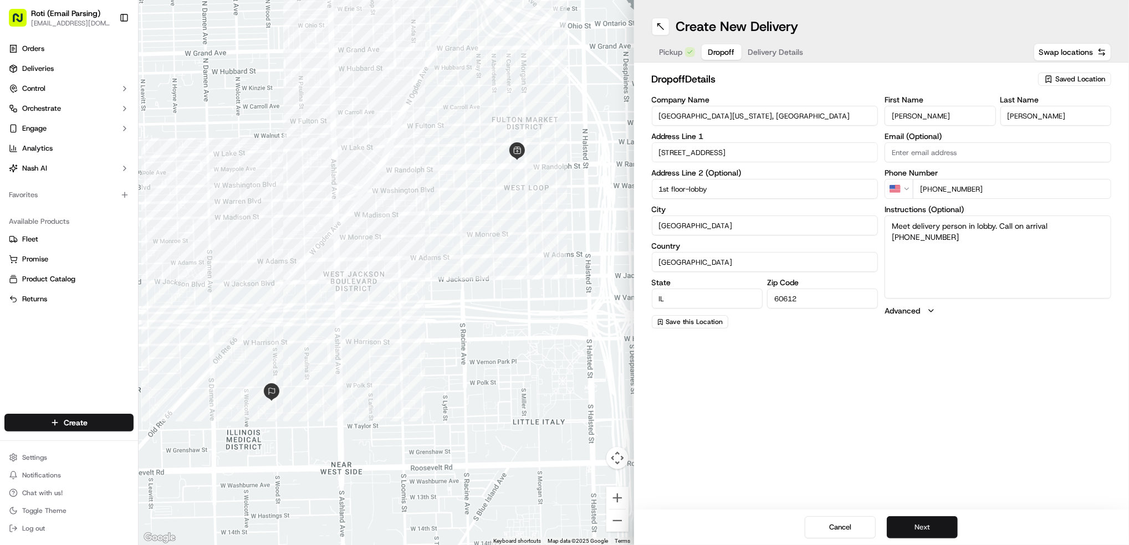
type input "1st floor-lobby"
click at [925, 526] on button "Next" at bounding box center [922, 527] width 71 height 22
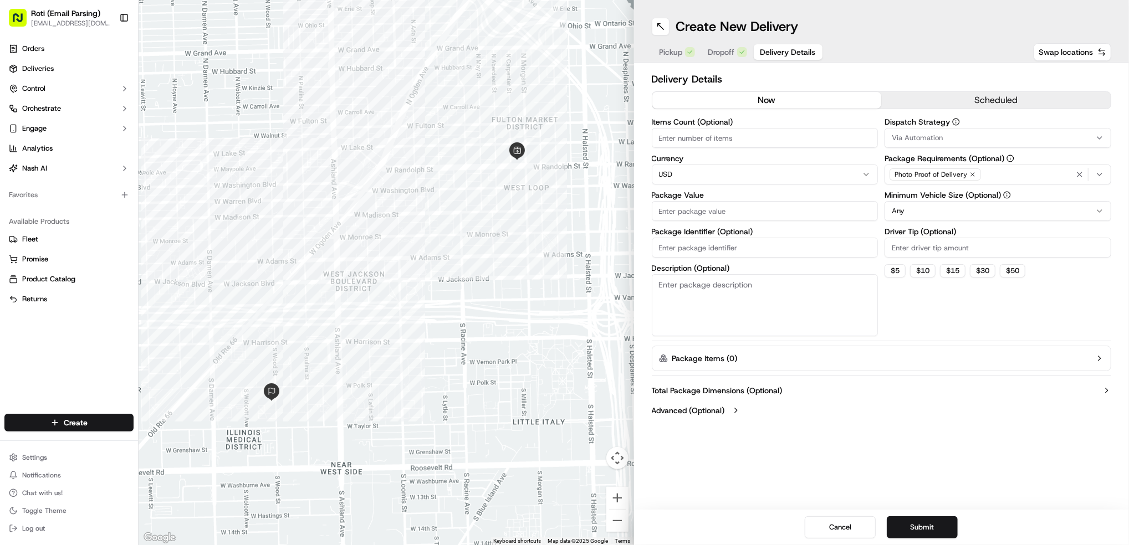
click at [1000, 100] on button "scheduled" at bounding box center [995, 100] width 229 height 17
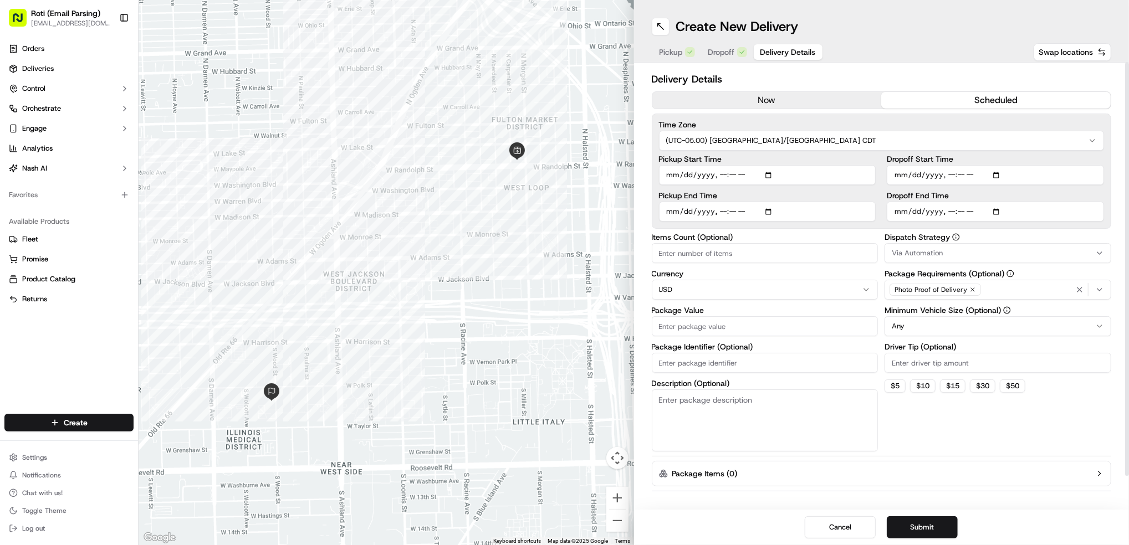
click at [995, 174] on input "Dropoff Start Time" at bounding box center [995, 175] width 217 height 20
type input "[DATE]T11:15"
drag, startPoint x: 1109, startPoint y: 186, endPoint x: 1061, endPoint y: 192, distance: 49.2
click at [1109, 186] on div "Time Zone (UTC-05.00) America/[GEOGRAPHIC_DATA] CDT Pickup Start Time Pickup En…" at bounding box center [882, 171] width 460 height 115
click at [1003, 209] on input "Dropoff End Time" at bounding box center [995, 212] width 217 height 20
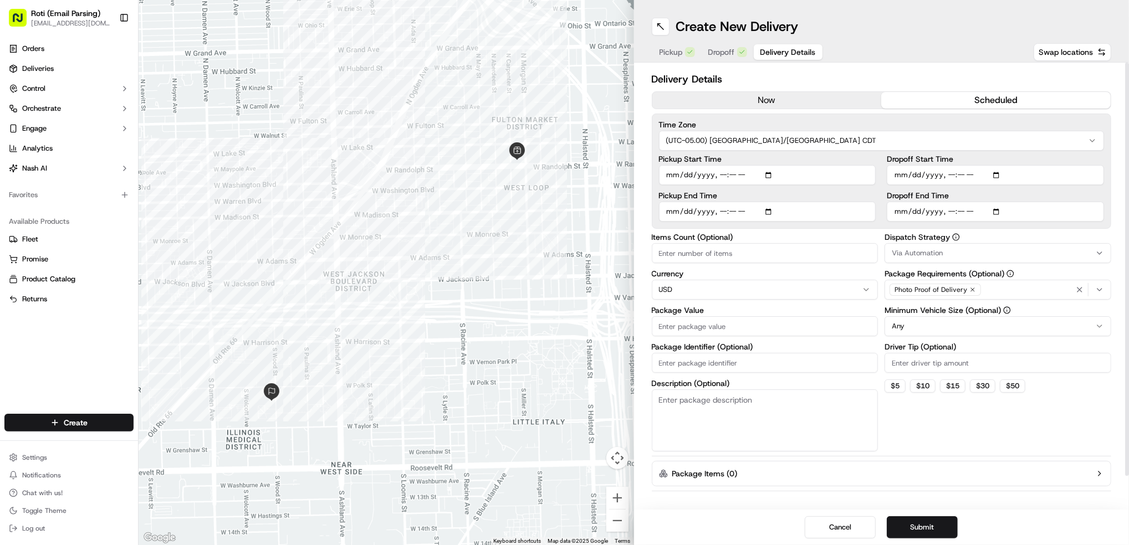
click at [998, 204] on input "Dropoff End Time" at bounding box center [995, 212] width 217 height 20
click at [997, 211] on input "Dropoff End Time" at bounding box center [995, 212] width 217 height 20
type input "[DATE]T11:30"
click at [1118, 242] on div "Delivery Details now scheduled Time Zone (UTC-05.00) America/[GEOGRAPHIC_DATA] …" at bounding box center [881, 286] width 495 height 447
click at [965, 256] on div "Via Automation" at bounding box center [997, 253] width 221 height 10
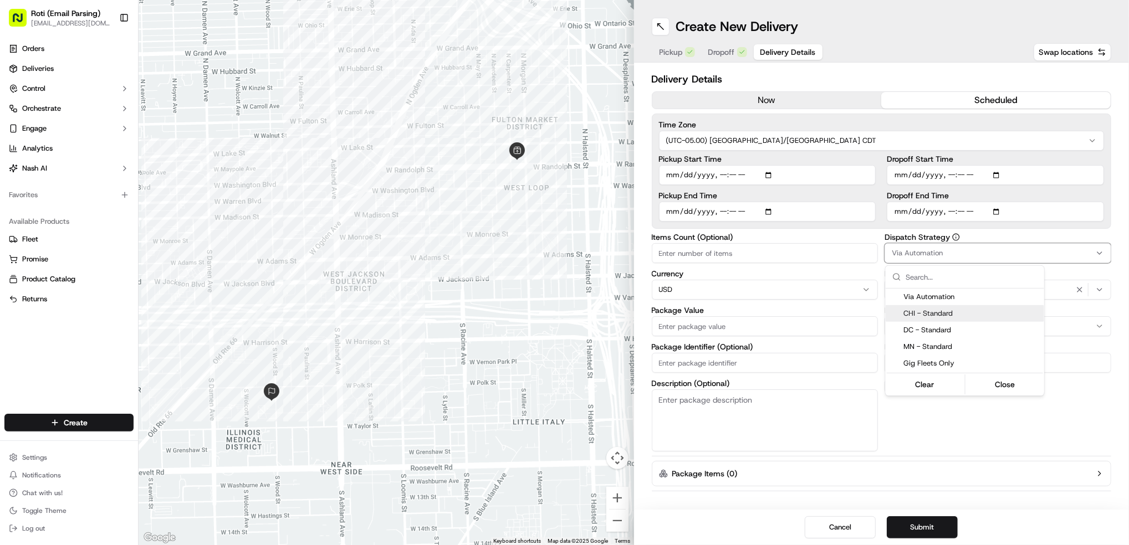
click at [958, 319] on div "CHI - Standard" at bounding box center [964, 313] width 158 height 17
click at [1104, 327] on html "Roti (Email Parsing) [EMAIL_ADDRESS][DOMAIN_NAME] Toggle Sidebar Orders Deliver…" at bounding box center [564, 272] width 1129 height 545
click at [1102, 326] on html "Roti (Email Parsing) [EMAIL_ADDRESS][DOMAIN_NAME] Toggle Sidebar Orders Deliver…" at bounding box center [564, 272] width 1129 height 545
click at [911, 363] on input "Driver Tip (Optional)" at bounding box center [997, 363] width 227 height 20
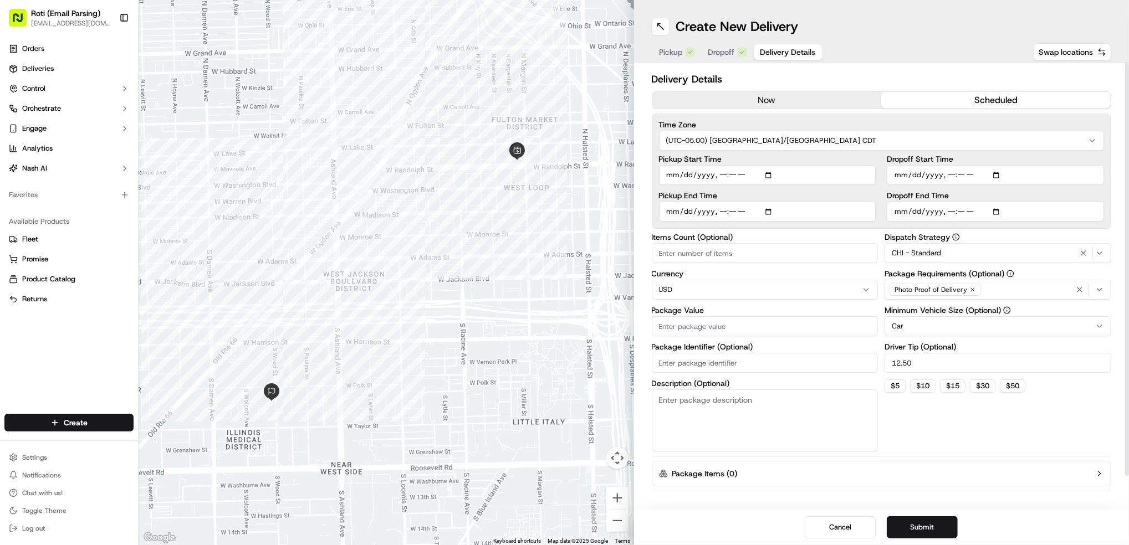
type input "12.50"
click at [696, 358] on input "Package Identifier (Optional)" at bounding box center [765, 363] width 227 height 20
paste input "[GEOGRAPHIC_DATA][US_STATE], [GEOGRAPHIC_DATA]"
type input "[GEOGRAPHIC_DATA][US_STATE], [GEOGRAPHIC_DATA] 9/18"
click at [680, 325] on input "Package Value" at bounding box center [765, 326] width 227 height 20
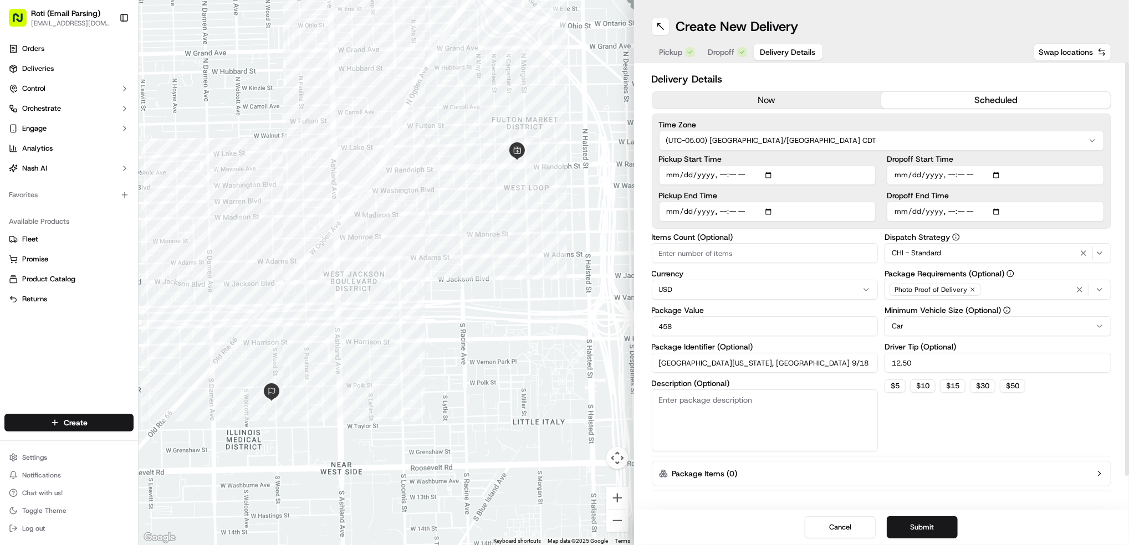
type input "458"
click at [675, 250] on input "Items Count (Optional)" at bounding box center [765, 253] width 227 height 20
type input "4"
click at [912, 533] on button "Submit" at bounding box center [922, 527] width 71 height 22
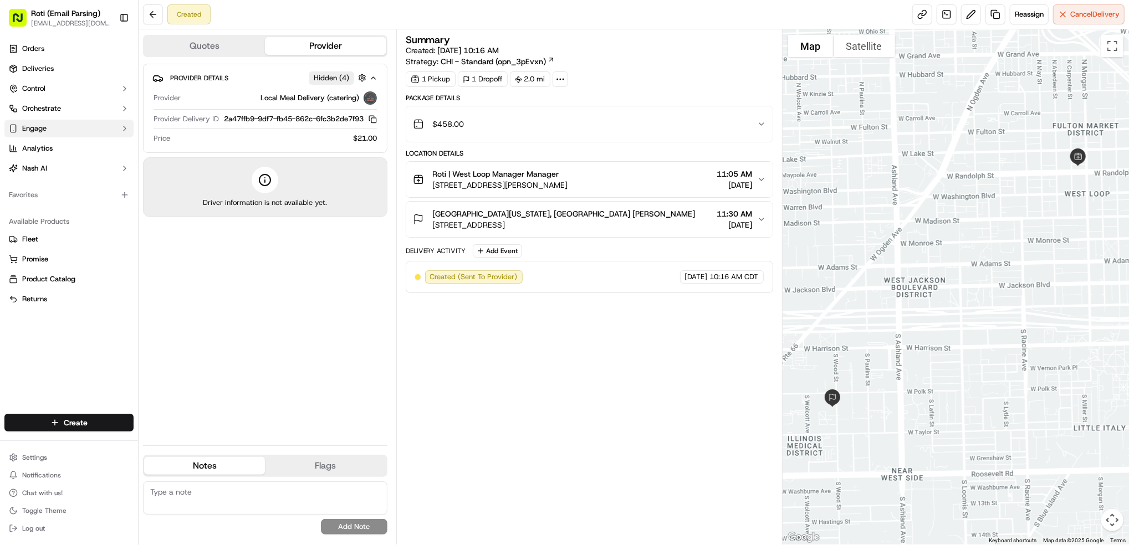
drag, startPoint x: 72, startPoint y: 71, endPoint x: 86, endPoint y: 127, distance: 57.7
click at [72, 71] on link "Deliveries" at bounding box center [68, 69] width 129 height 18
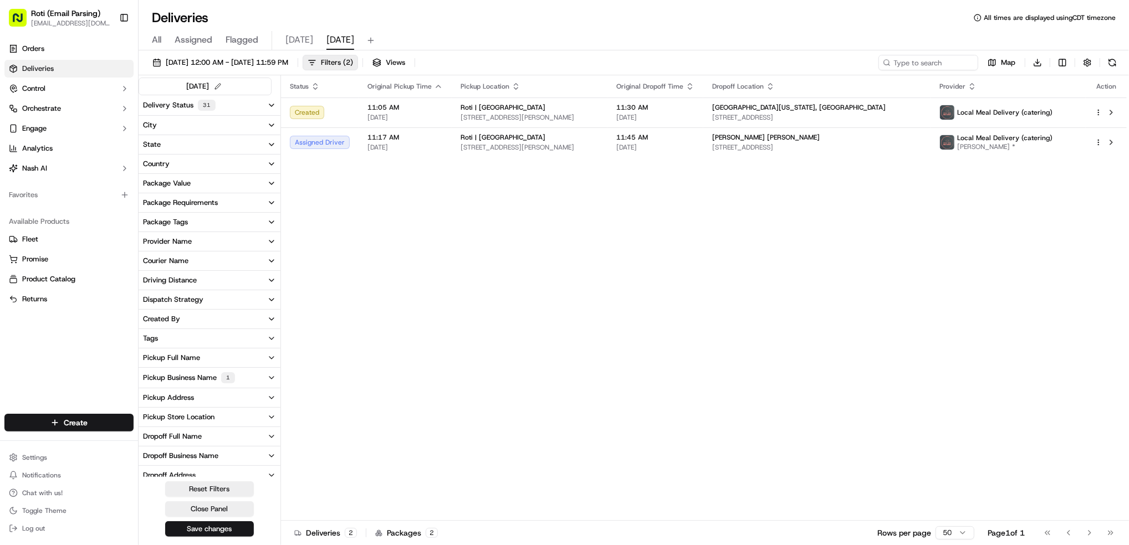
click at [204, 370] on button "Pickup Business Name 1" at bounding box center [210, 378] width 142 height 20
click at [200, 470] on label "Roti | [GEOGRAPHIC_DATA]" at bounding box center [191, 469] width 71 height 9
click at [152, 470] on Park "Roti | [GEOGRAPHIC_DATA]" at bounding box center [147, 469] width 9 height 9
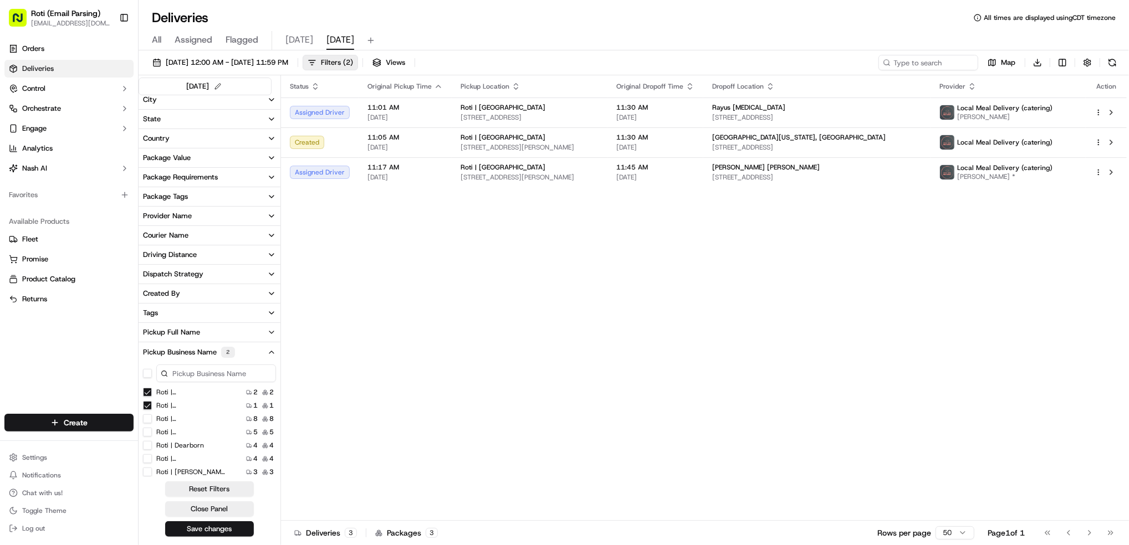
click at [148, 395] on Loop "Roti | [GEOGRAPHIC_DATA]" at bounding box center [147, 392] width 9 height 9
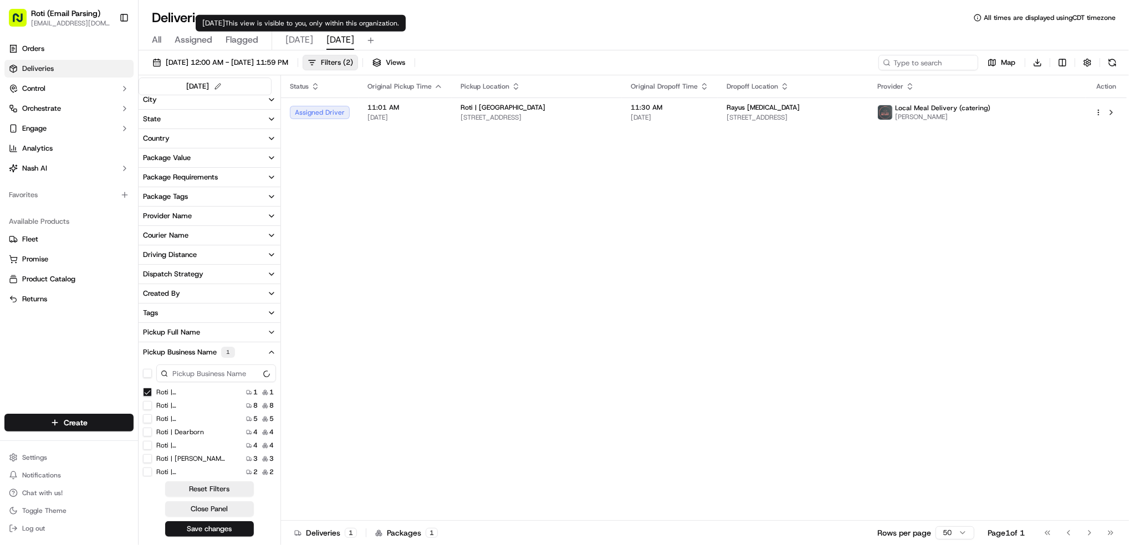
click at [297, 43] on span "[DATE]" at bounding box center [299, 39] width 28 height 13
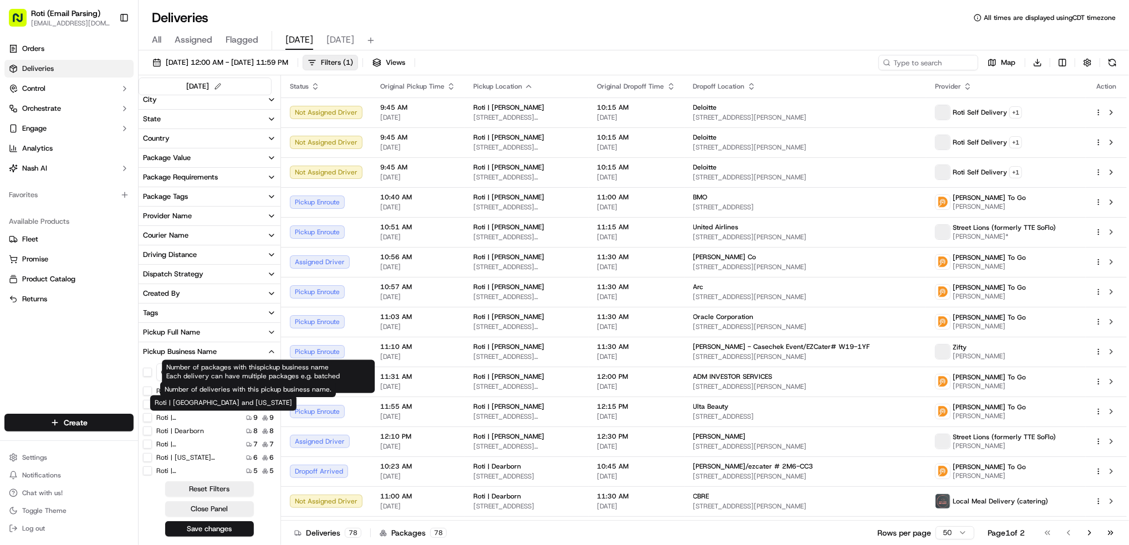
click at [210, 458] on label "Roti | [US_STATE][GEOGRAPHIC_DATA]" at bounding box center [191, 457] width 71 height 9
click at [152, 458] on Ave "Roti | [US_STATE][GEOGRAPHIC_DATA]" at bounding box center [147, 457] width 9 height 9
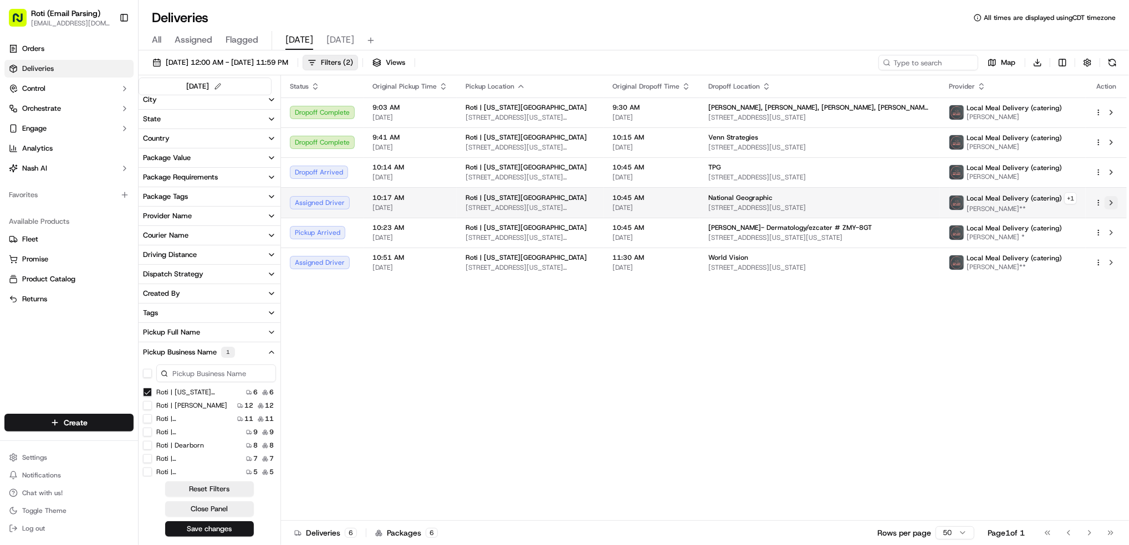
click at [1112, 202] on button at bounding box center [1110, 202] width 13 height 13
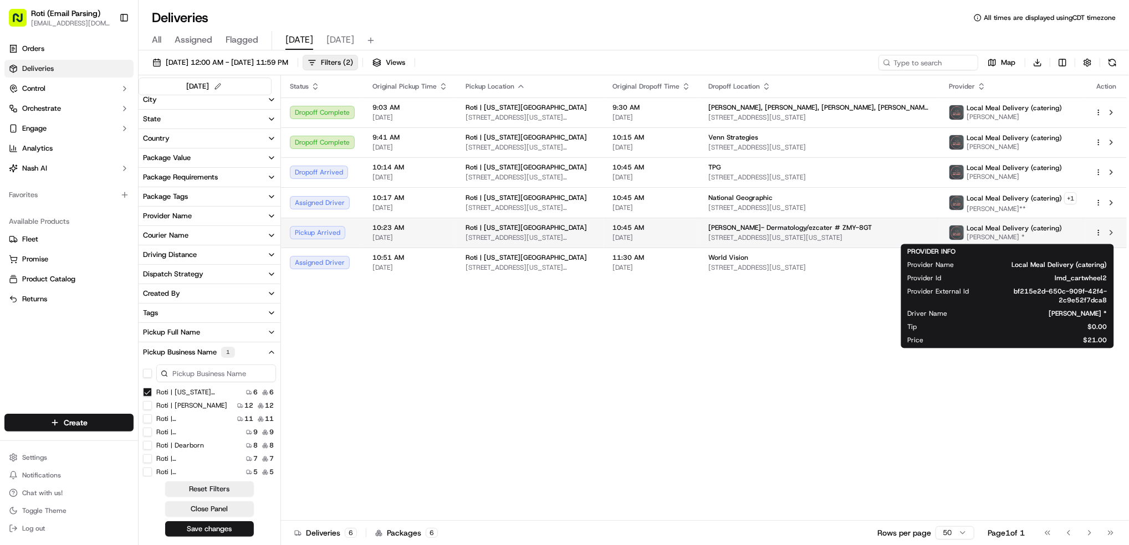
click at [1018, 233] on span "[PERSON_NAME] *" at bounding box center [1013, 237] width 95 height 9
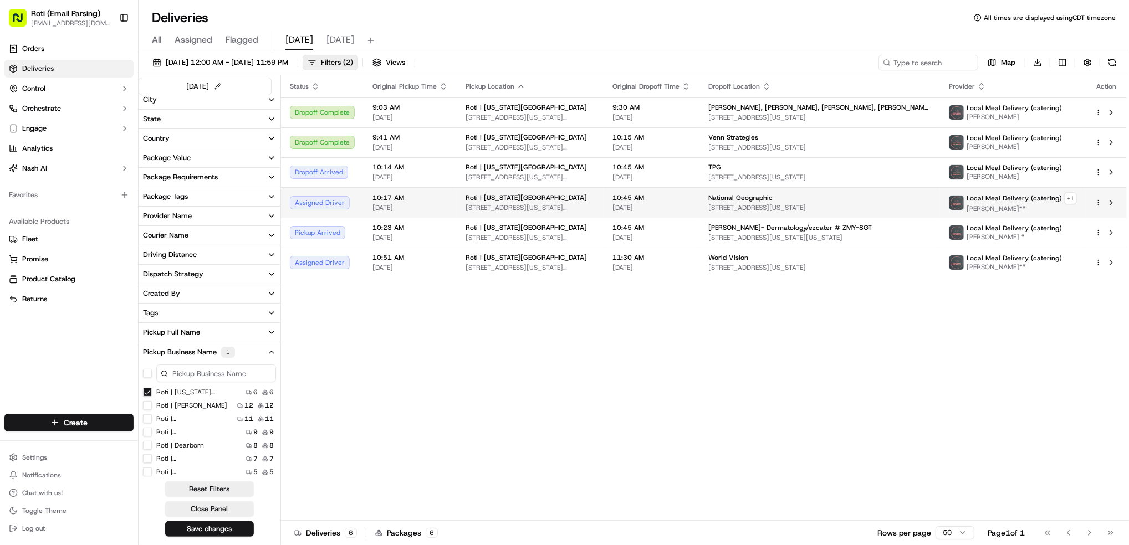
click at [1085, 208] on td at bounding box center [1105, 202] width 41 height 30
click at [1107, 204] on button at bounding box center [1110, 202] width 13 height 13
click at [1045, 356] on div "Status Original Pickup Time Pickup Location Original Dropoff Time Dropoff Locat…" at bounding box center [704, 297] width 846 height 445
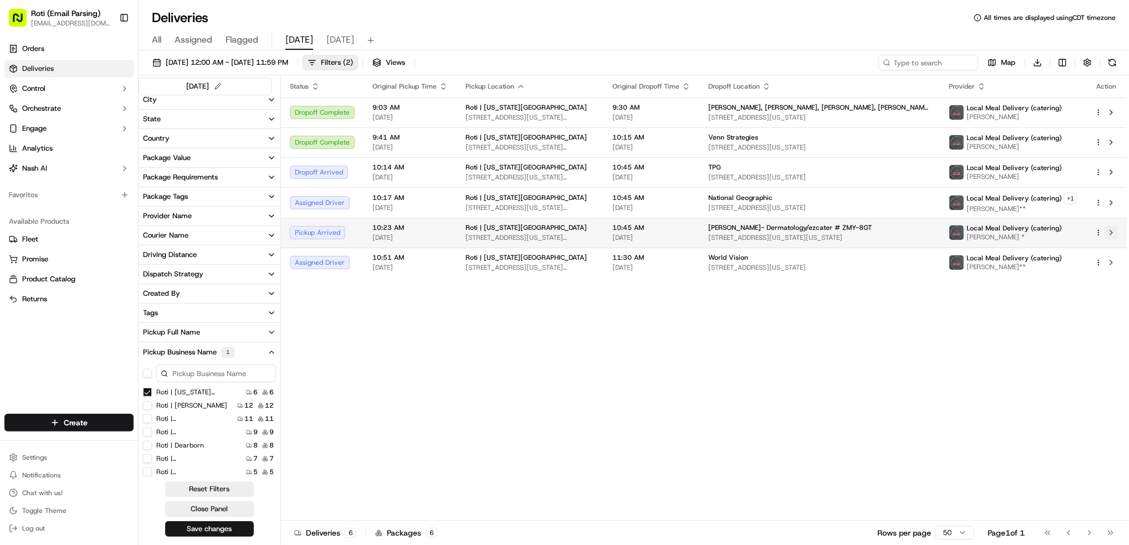
click at [1109, 233] on button at bounding box center [1110, 232] width 13 height 13
